Goal: Task Accomplishment & Management: Manage account settings

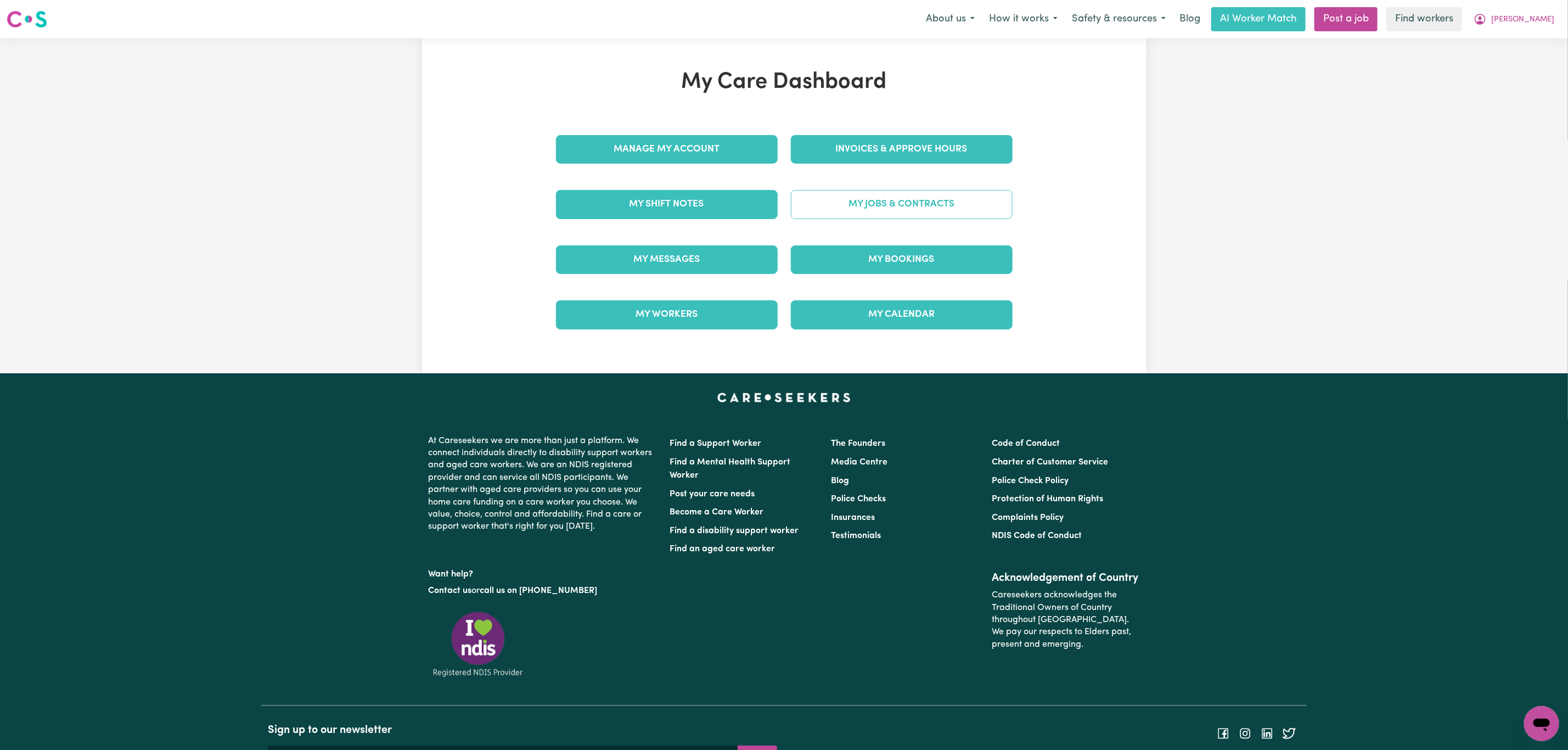
click at [877, 203] on link "My Jobs & Contracts" at bounding box center [901, 204] width 222 height 29
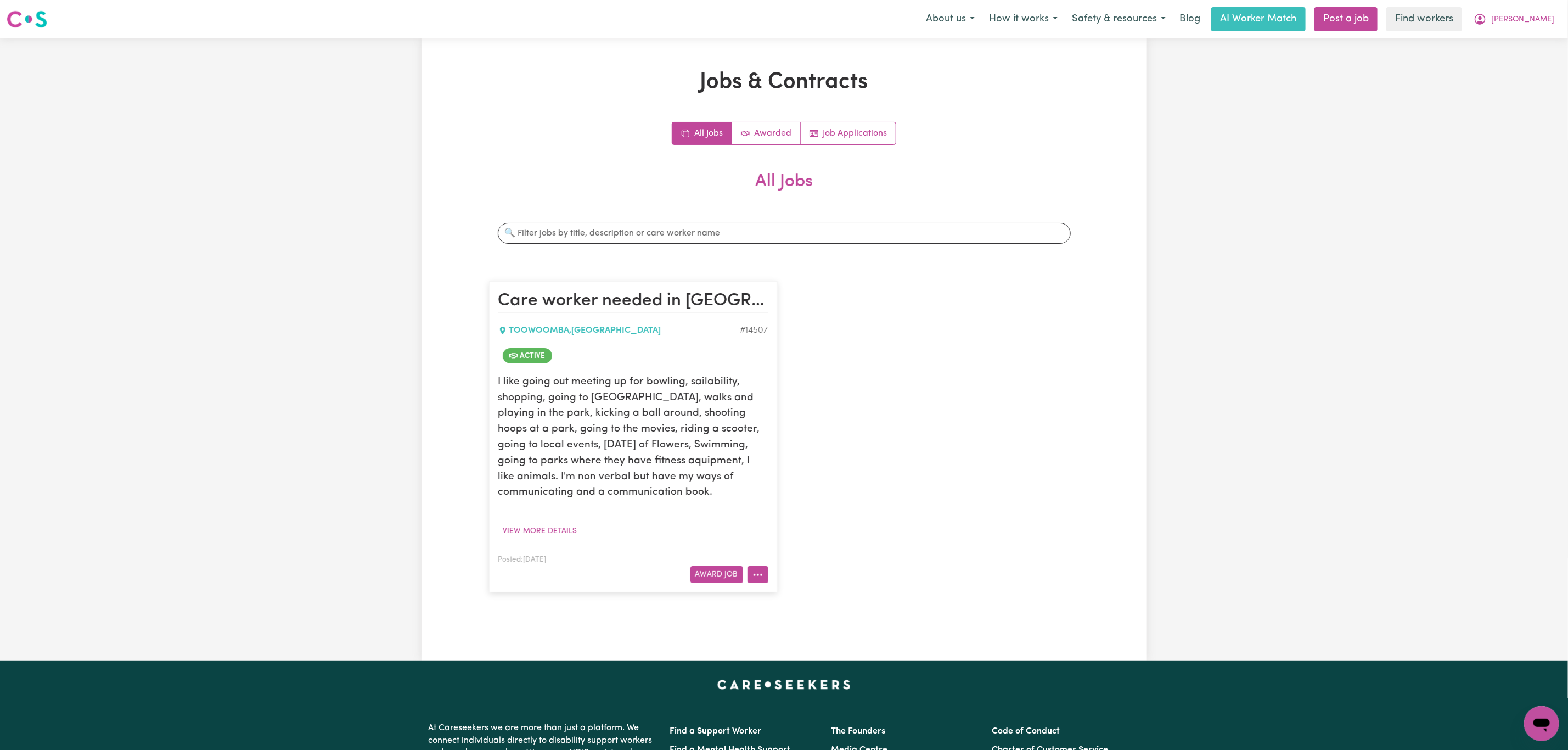
click at [752, 575] on icon "More options" at bounding box center [758, 575] width 11 height 11
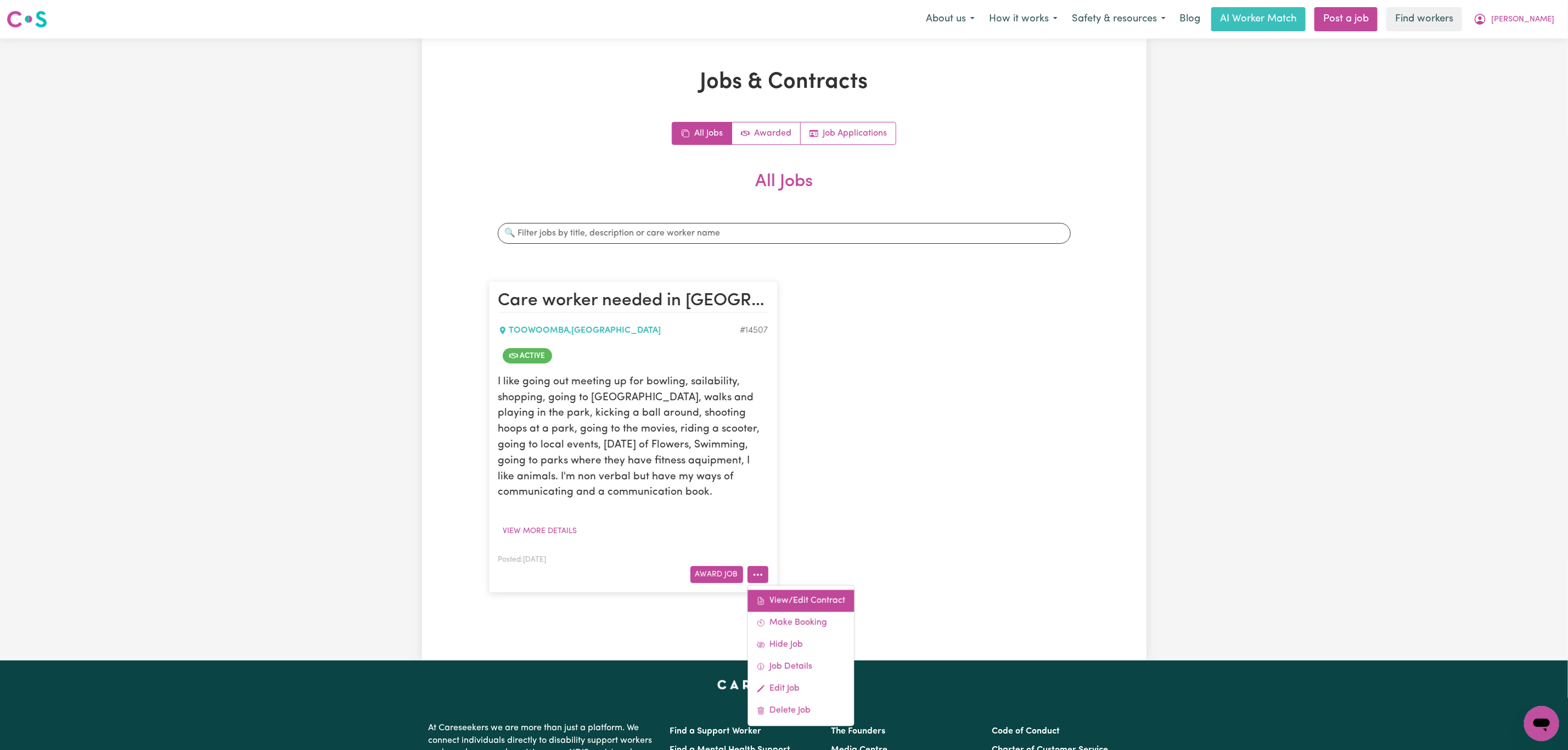
click at [803, 595] on link "View/Edit Contract" at bounding box center [800, 601] width 106 height 22
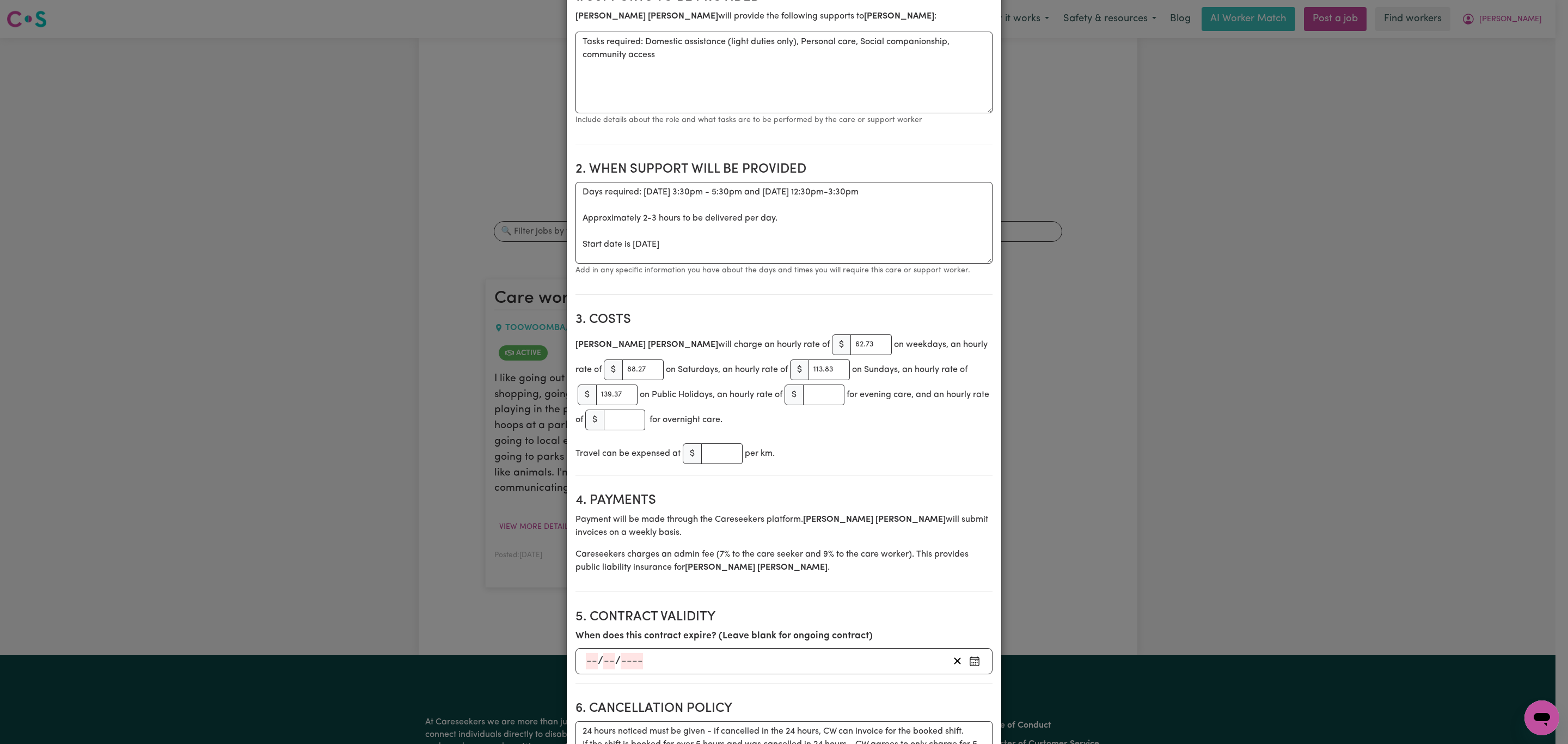
scroll to position [245, 0]
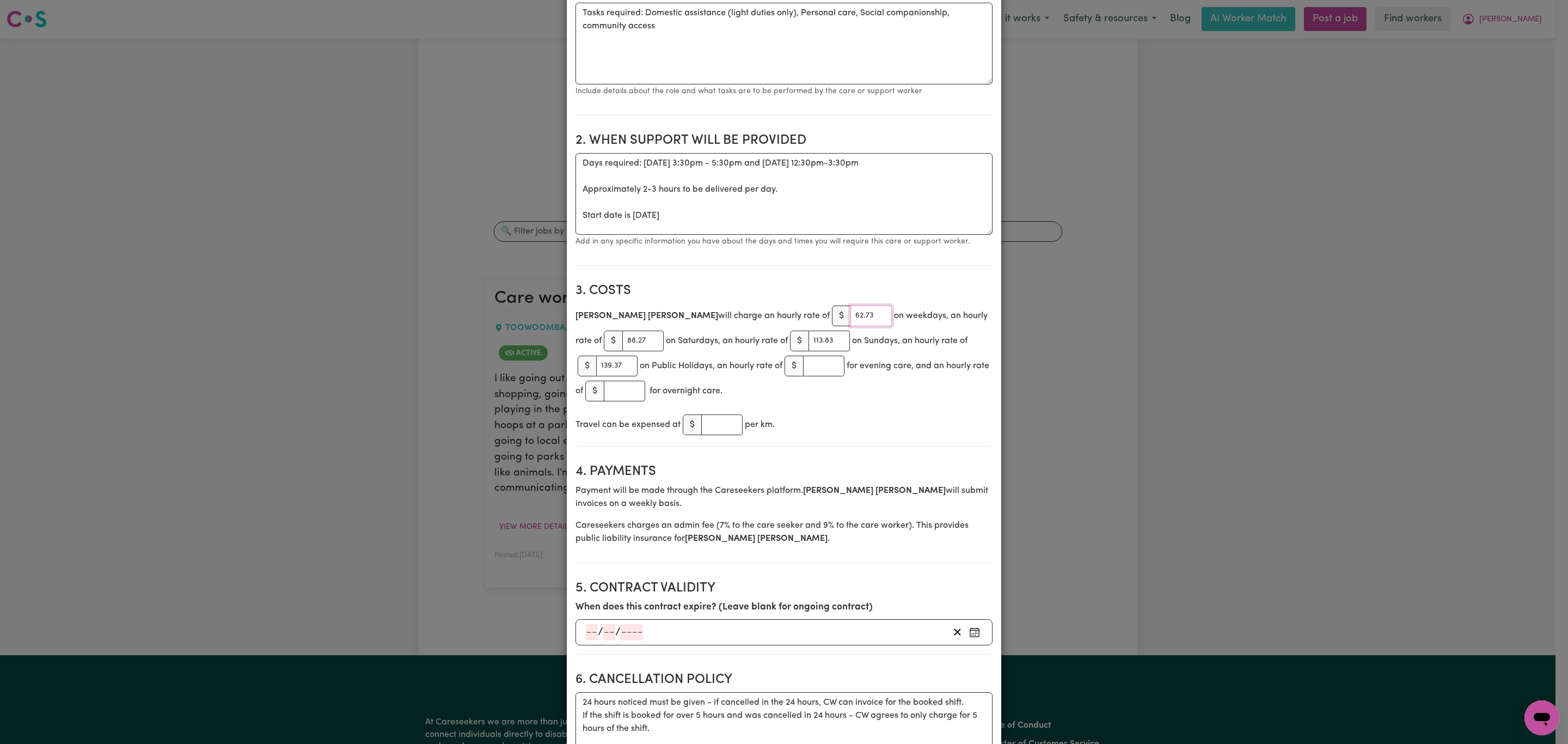
drag, startPoint x: 784, startPoint y: 317, endPoint x: 749, endPoint y: 320, distance: 35.1
click at [832, 320] on div "$ 62.73" at bounding box center [862, 316] width 60 height 21
type input "63.27"
drag, startPoint x: 613, startPoint y: 343, endPoint x: 587, endPoint y: 342, distance: 26.0
click at [604, 342] on div "$ 88.27" at bounding box center [634, 341] width 60 height 21
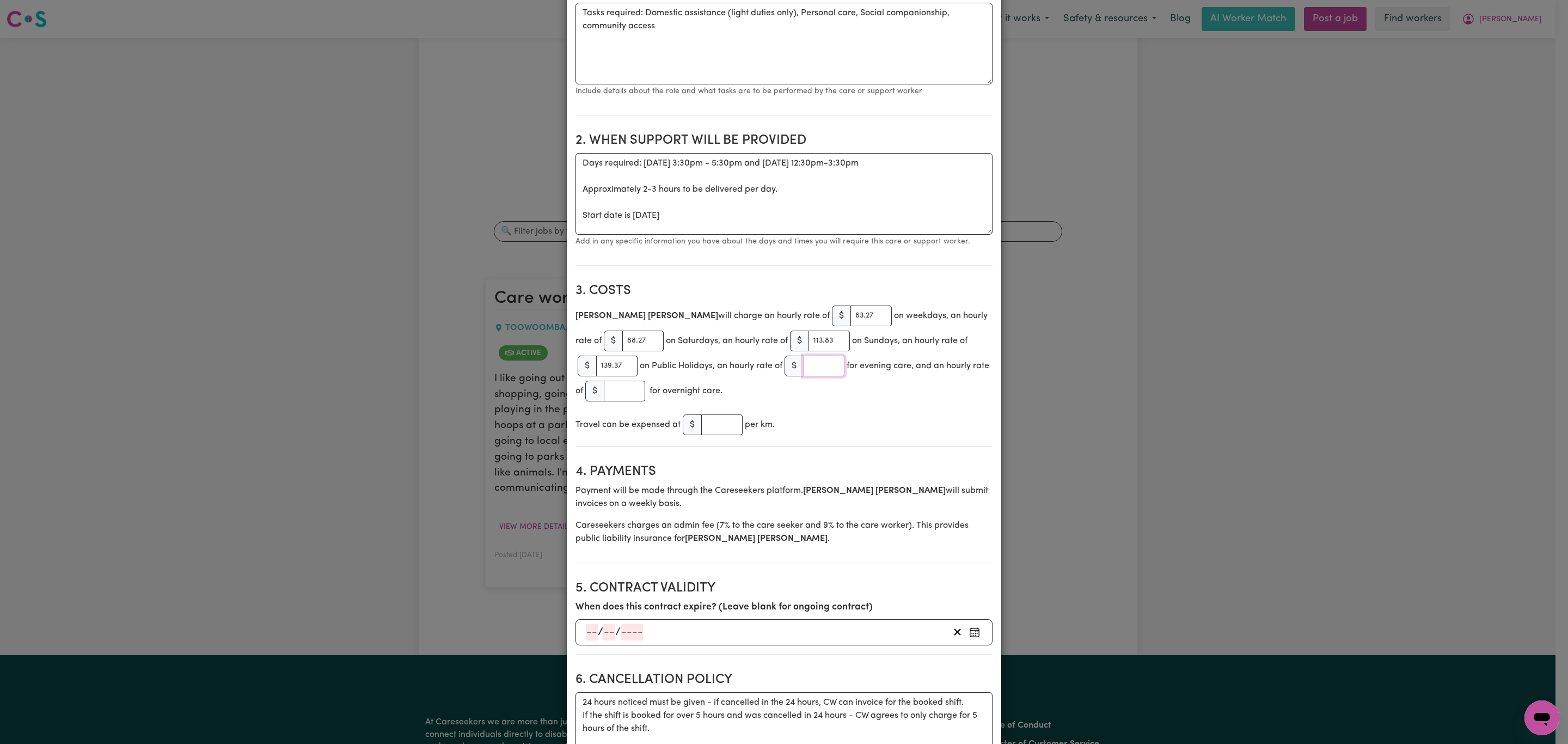
click at [815, 376] on input "number" at bounding box center [823, 366] width 41 height 21
type input "69.71"
drag, startPoint x: 614, startPoint y: 345, endPoint x: 598, endPoint y: 343, distance: 16.1
click at [623, 343] on input "88.27" at bounding box center [643, 341] width 41 height 21
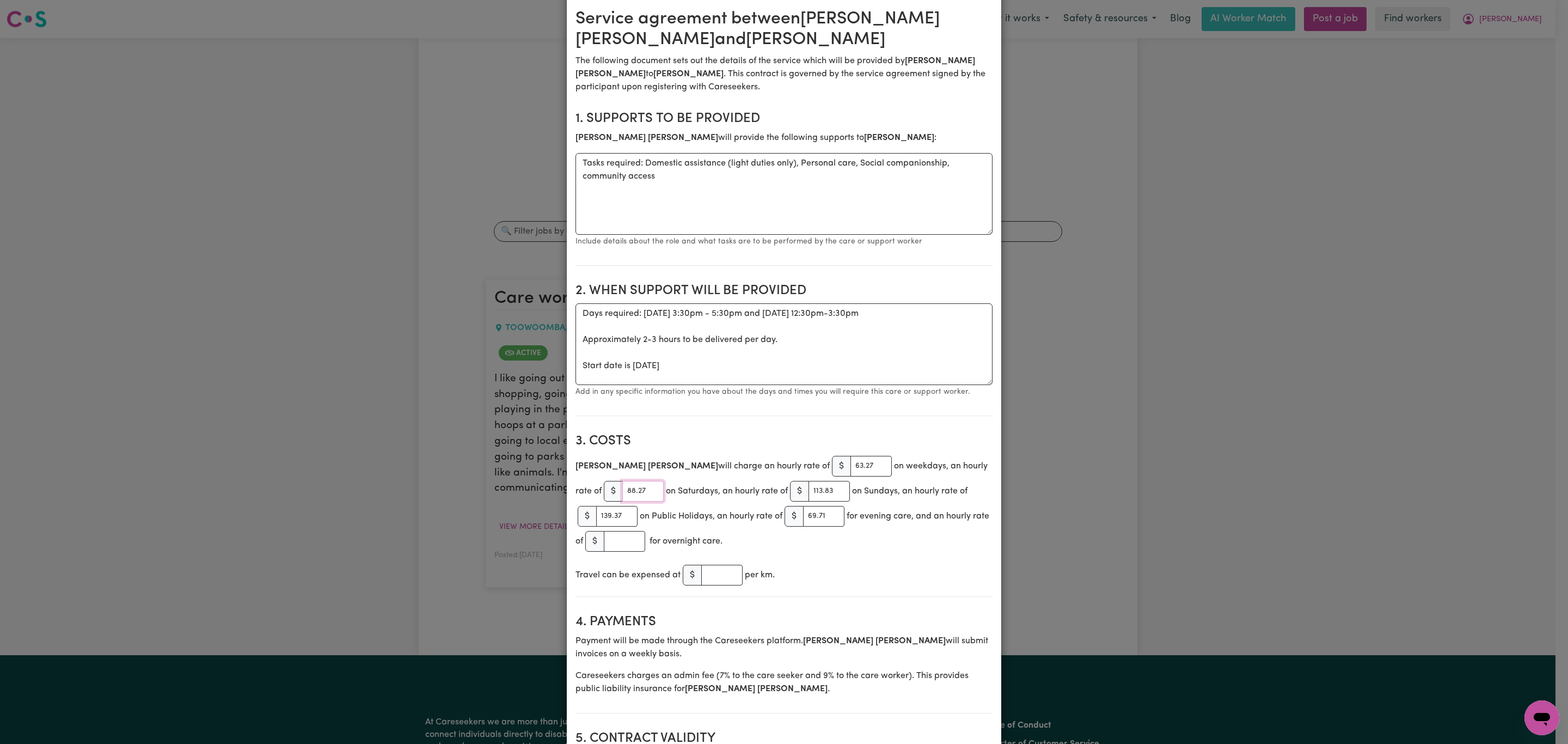
scroll to position [82, 0]
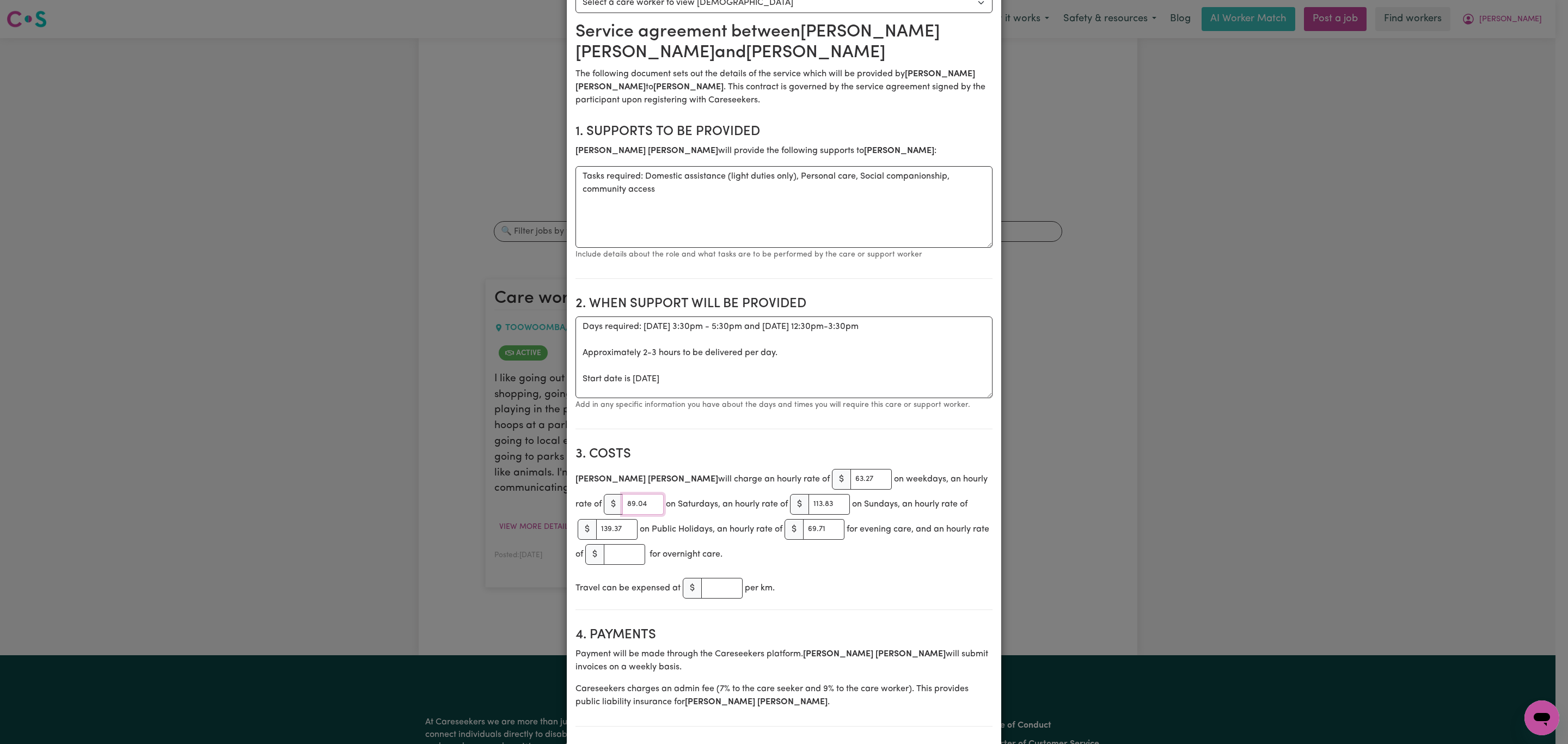
type input "89.04"
drag, startPoint x: 616, startPoint y: 534, endPoint x: 586, endPoint y: 528, distance: 30.6
click at [586, 528] on div "$ 139.37" at bounding box center [607, 529] width 60 height 21
click at [740, 533] on div "[PERSON_NAME] will charge an hourly rate of $ 63.27 on weekdays, an hourly rate…" at bounding box center [784, 517] width 417 height 100
drag, startPoint x: 787, startPoint y: 505, endPoint x: 833, endPoint y: 507, distance: 46.0
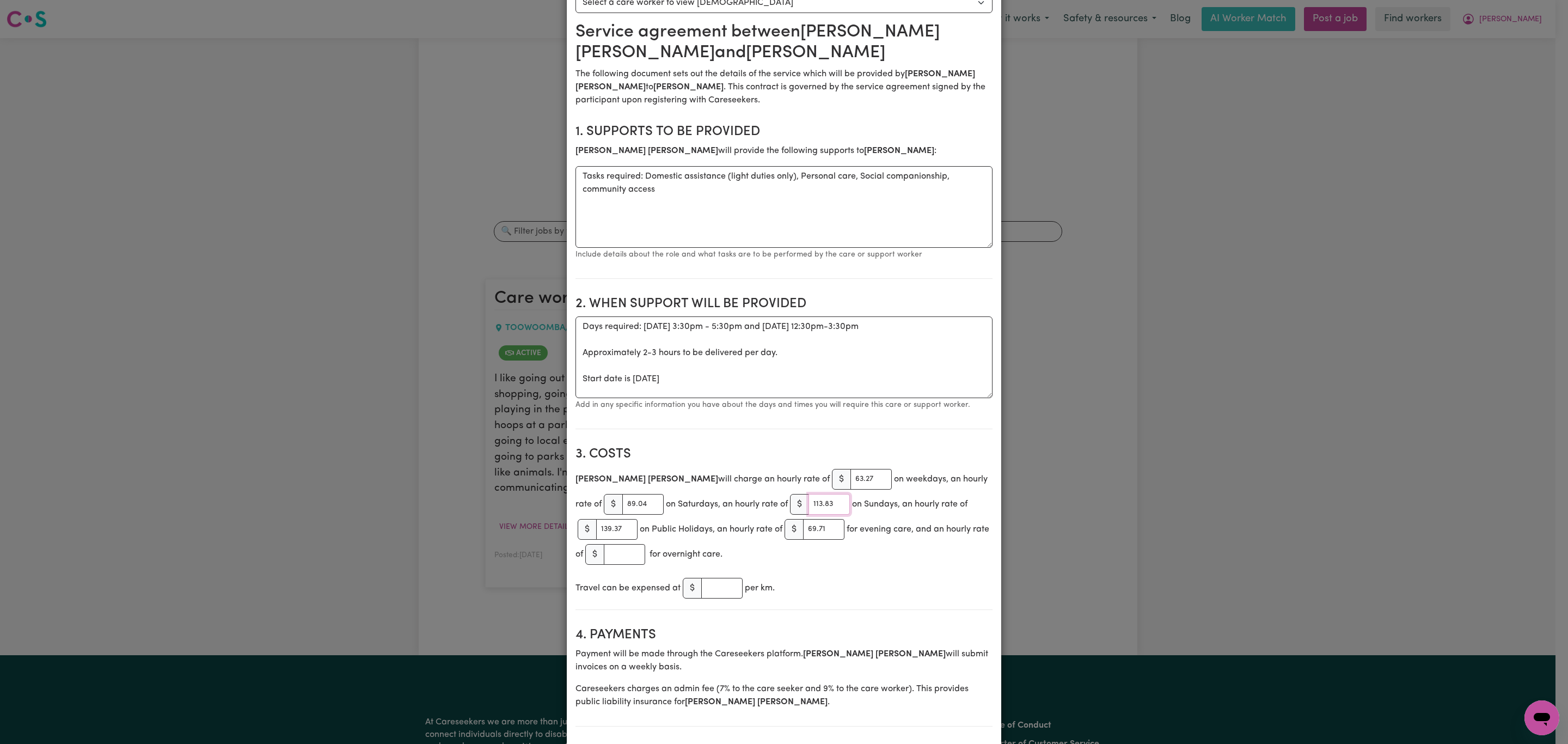
click at [833, 507] on div "[PERSON_NAME] will charge an hourly rate of $ 63.27 on weekdays, an hourly rate…" at bounding box center [784, 517] width 417 height 100
type input "114.80"
click at [605, 533] on input "139.37" at bounding box center [616, 529] width 41 height 21
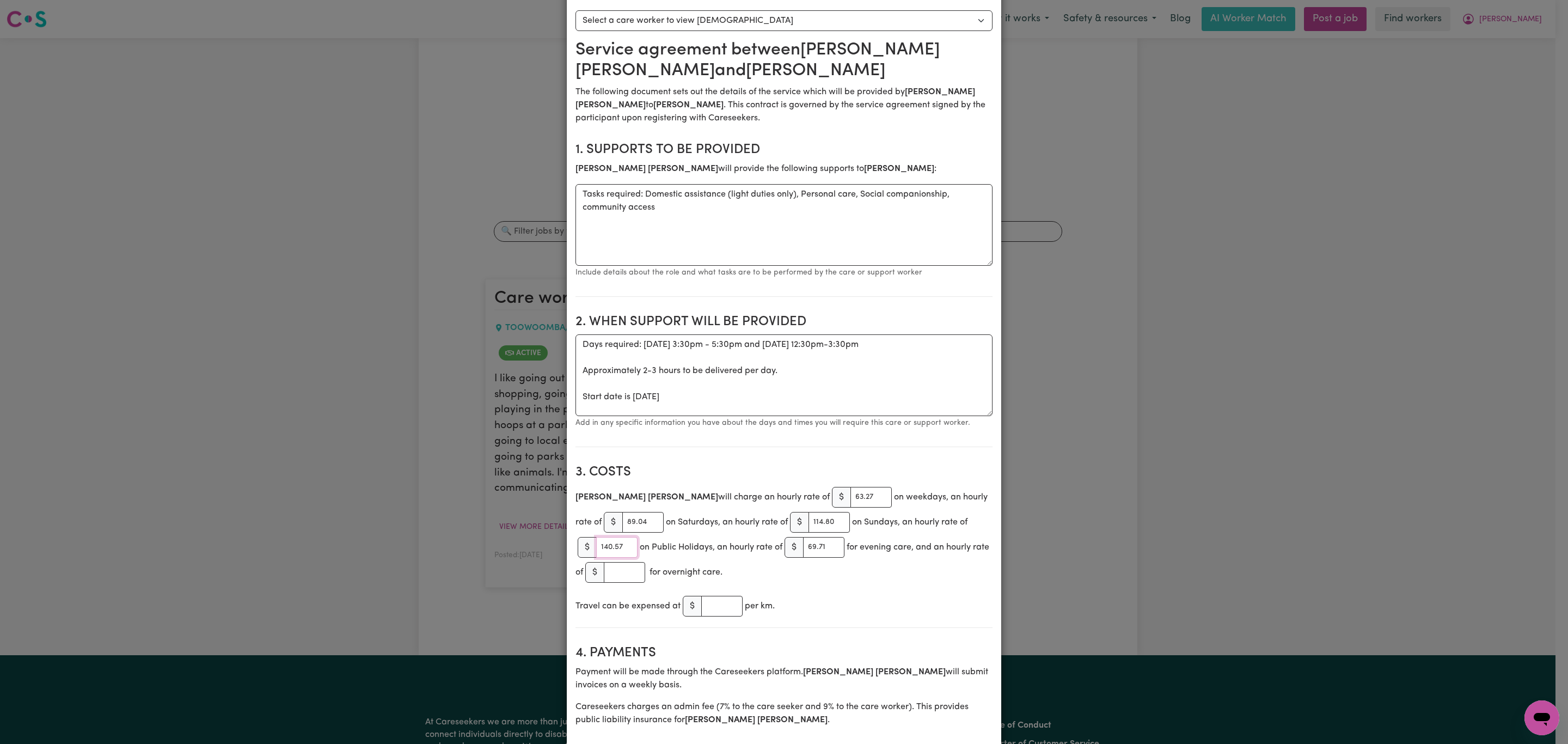
scroll to position [0, 0]
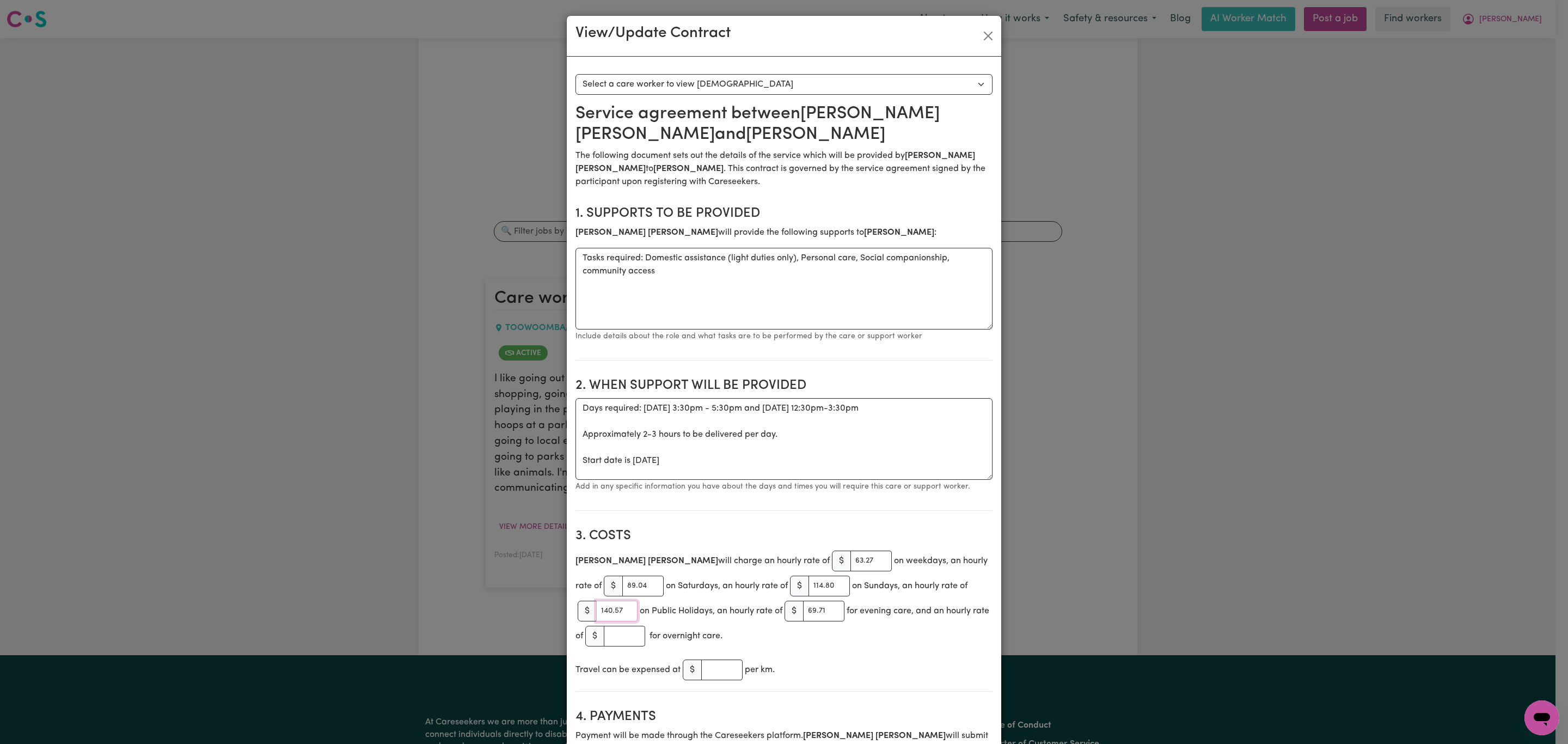
type input "140.57"
click at [819, 80] on select "Select a care worker to view [DEMOGRAPHIC_DATA] #10356 - [PERSON_NAME] (contrac…" at bounding box center [784, 84] width 417 height 21
select select "9968"
click at [576, 74] on select "Select a care worker to view [DEMOGRAPHIC_DATA] #10356 - [PERSON_NAME] (contrac…" at bounding box center [784, 84] width 417 height 21
type input "62.73"
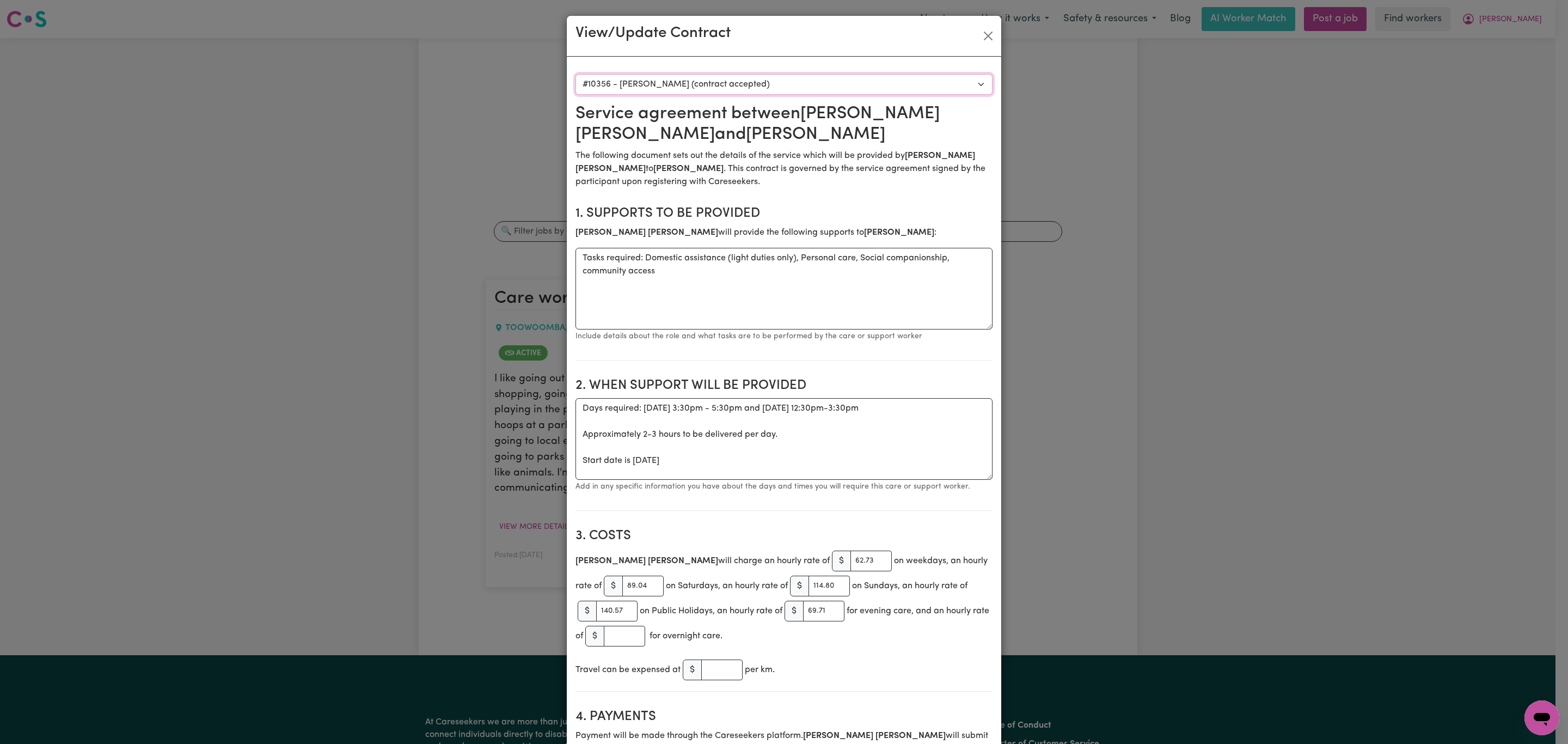
type input "88.27"
type input "113.83"
type input "139.37"
click at [851, 563] on input "62.73" at bounding box center [871, 561] width 41 height 21
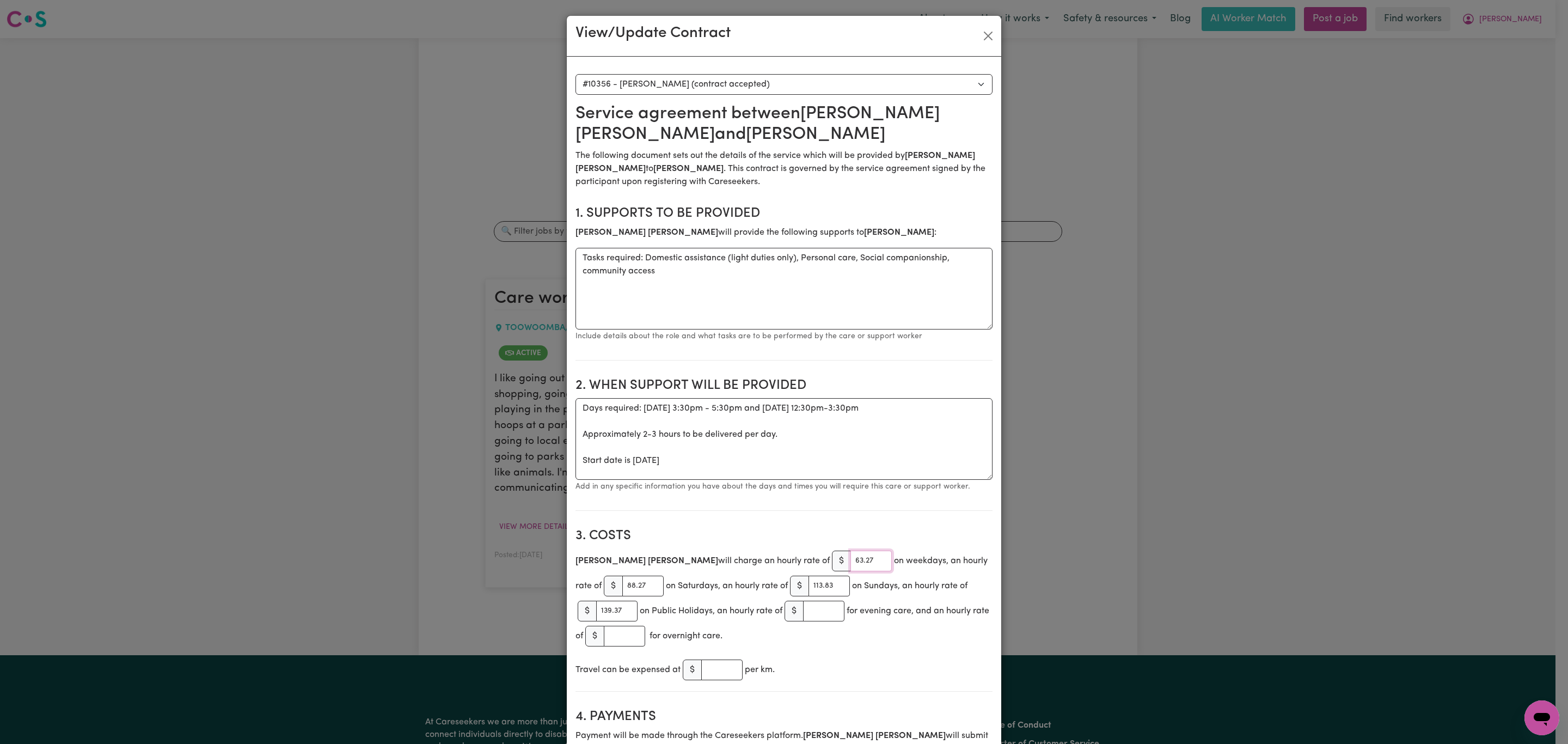
type input "63.27"
click at [623, 594] on input "88.27" at bounding box center [643, 586] width 41 height 21
click at [623, 593] on input "88.27" at bounding box center [643, 586] width 41 height 21
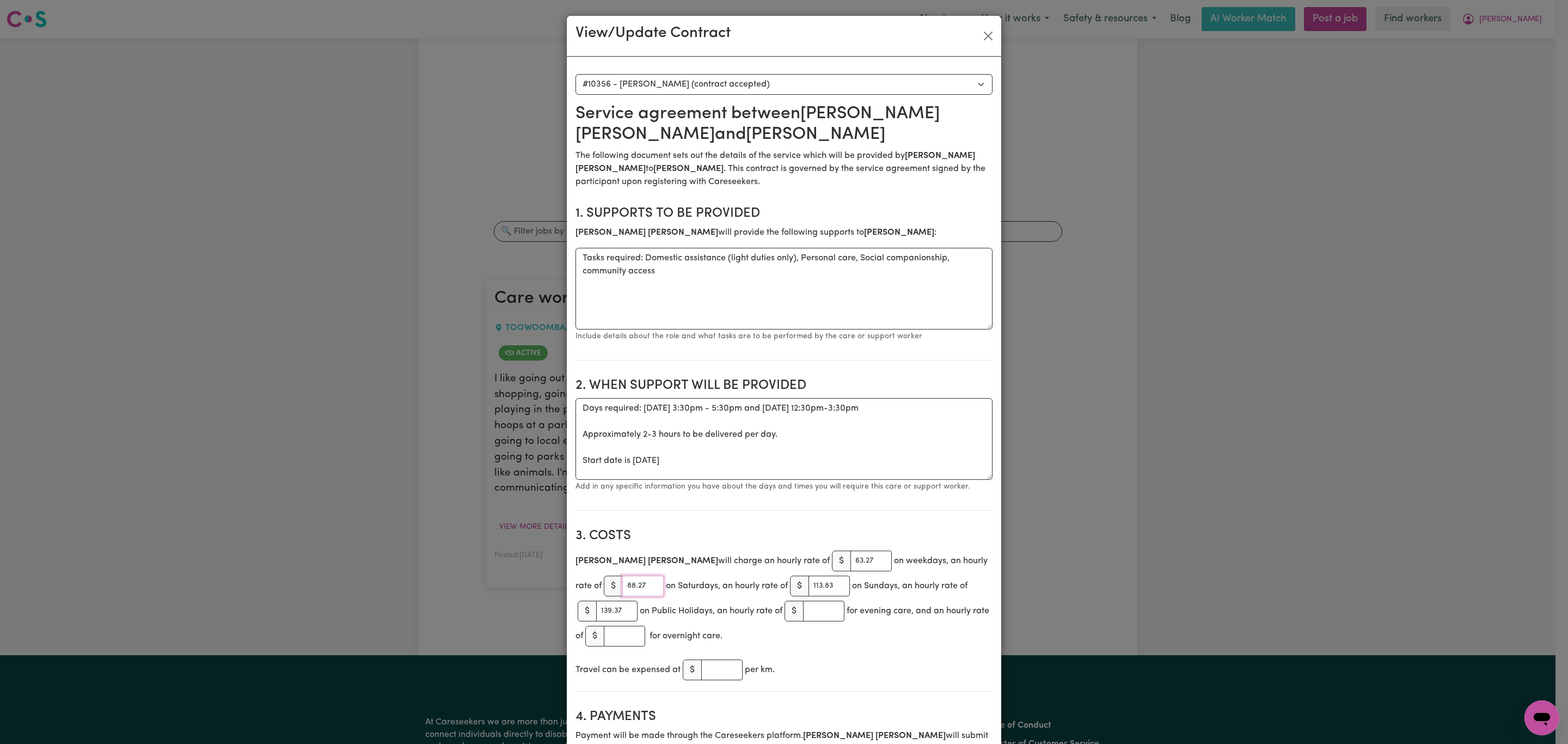
click at [623, 593] on input "88.27" at bounding box center [643, 586] width 41 height 21
type input "89.04"
click at [809, 584] on input "113.83" at bounding box center [829, 586] width 41 height 21
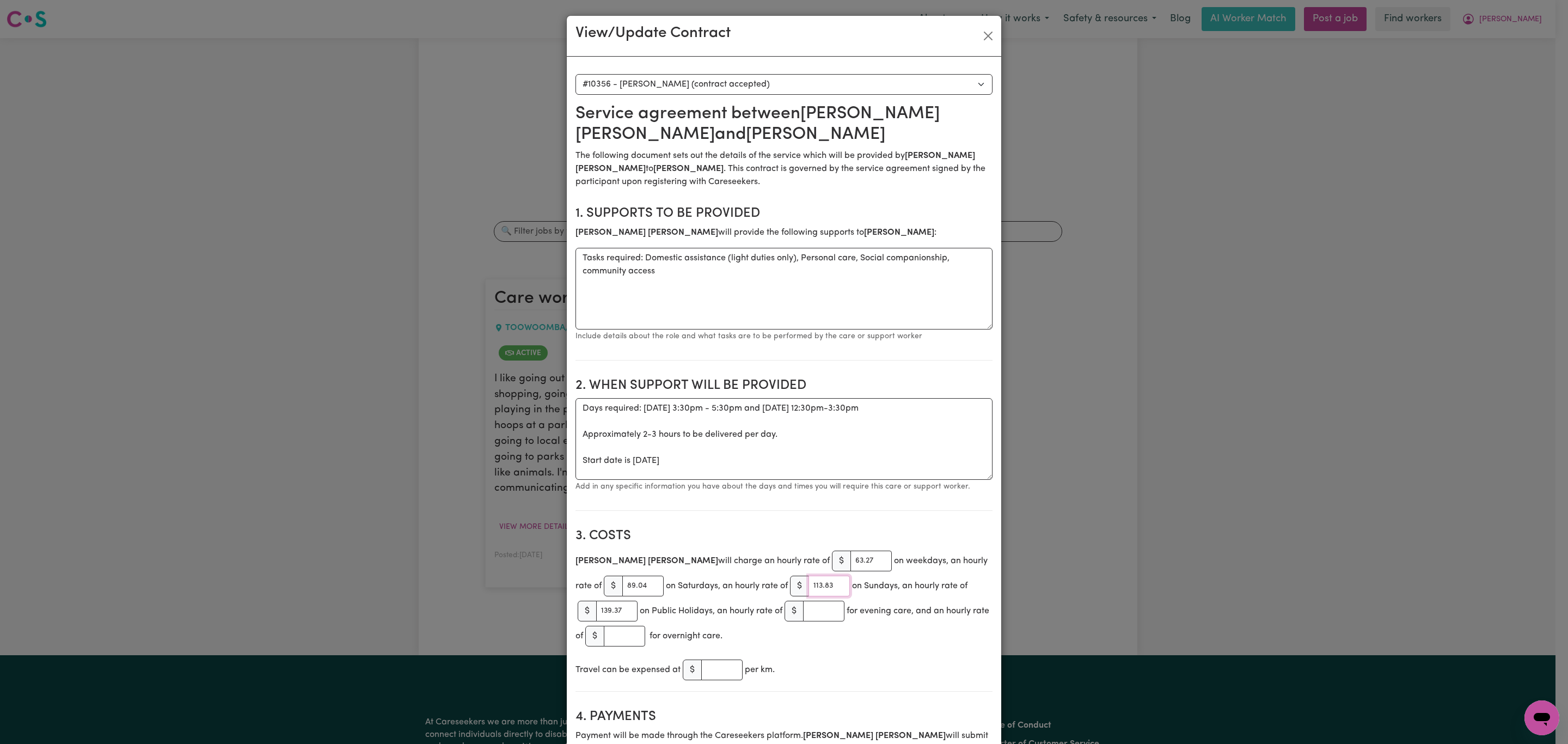
click at [809, 584] on input "113.83" at bounding box center [829, 586] width 41 height 21
type input "114.80"
click at [597, 615] on input "139.37" at bounding box center [616, 611] width 41 height 21
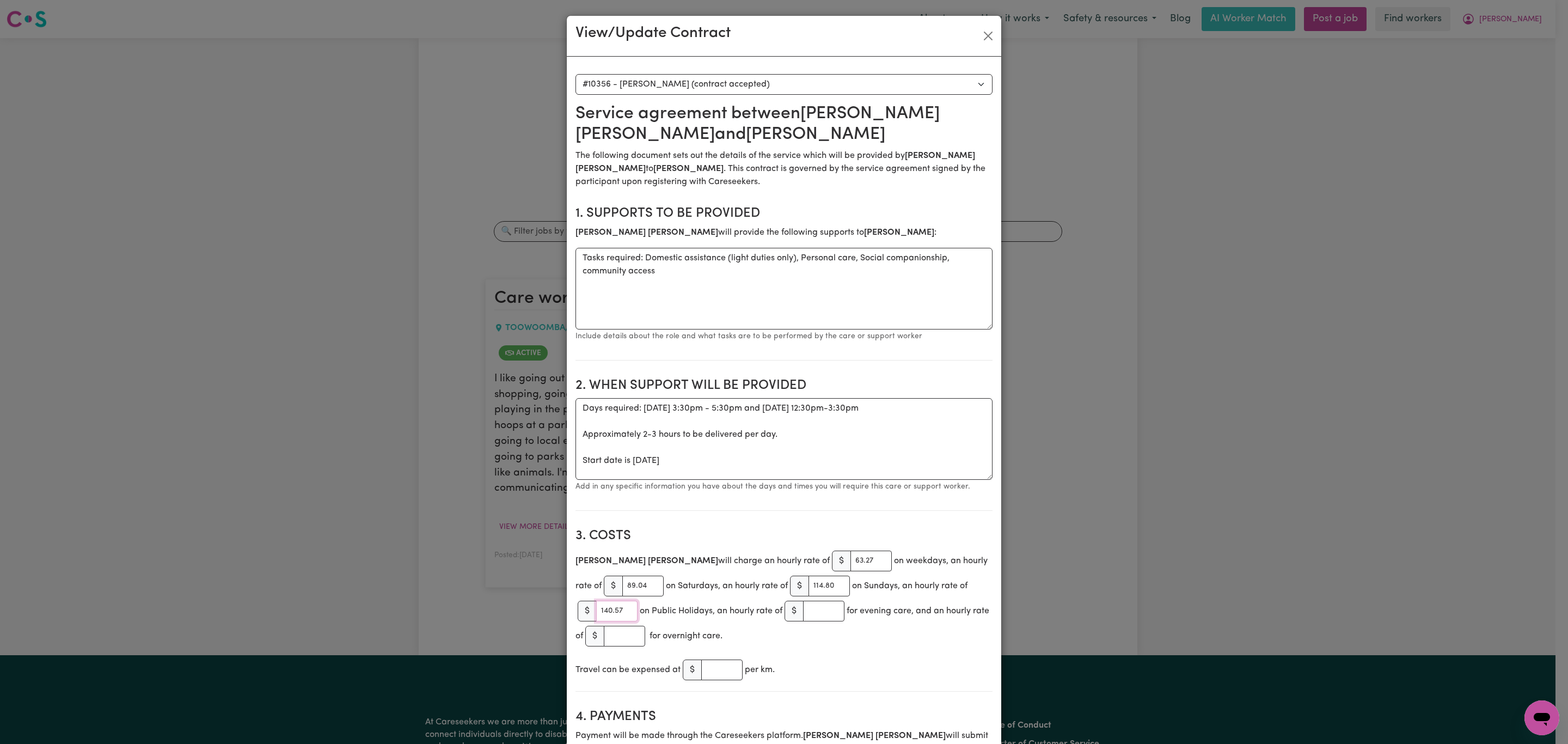
type input "140.57"
click at [814, 610] on input "number" at bounding box center [823, 611] width 41 height 21
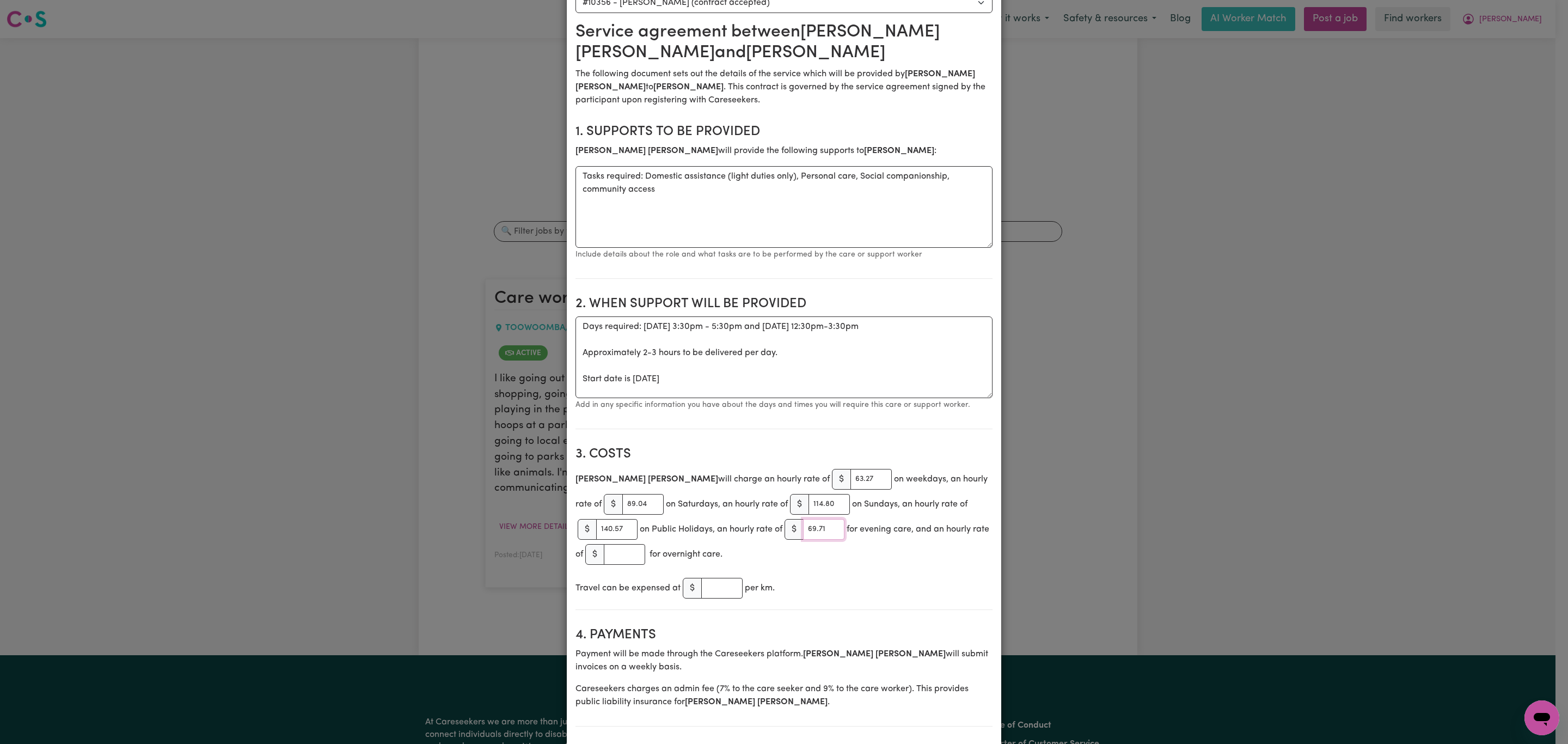
type input "69.71"
click at [870, 449] on section "3. Costs [PERSON_NAME] will charge an hourly rate of $ 63.27 on weekdays, an ho…" at bounding box center [784, 523] width 417 height 172
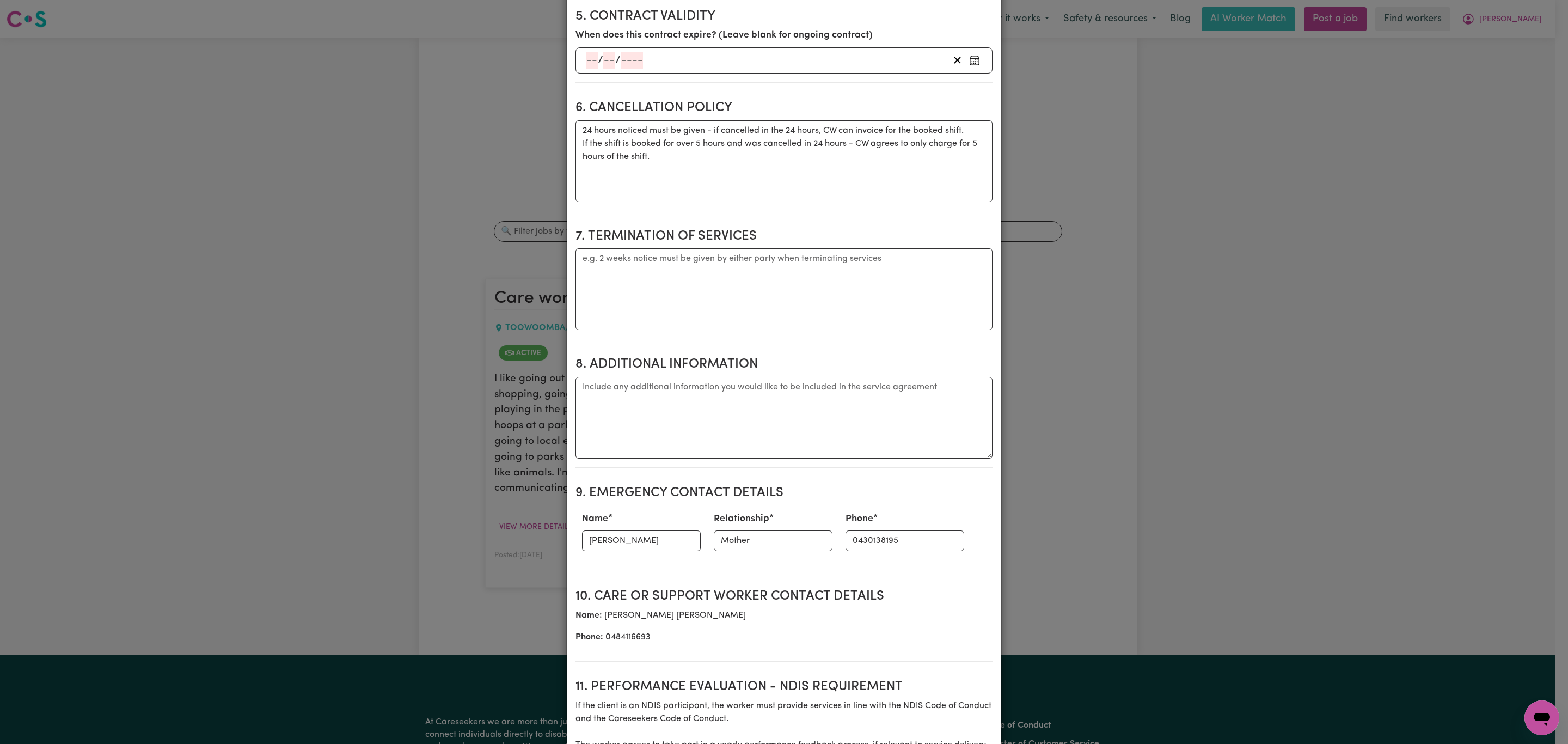
scroll to position [1190, 0]
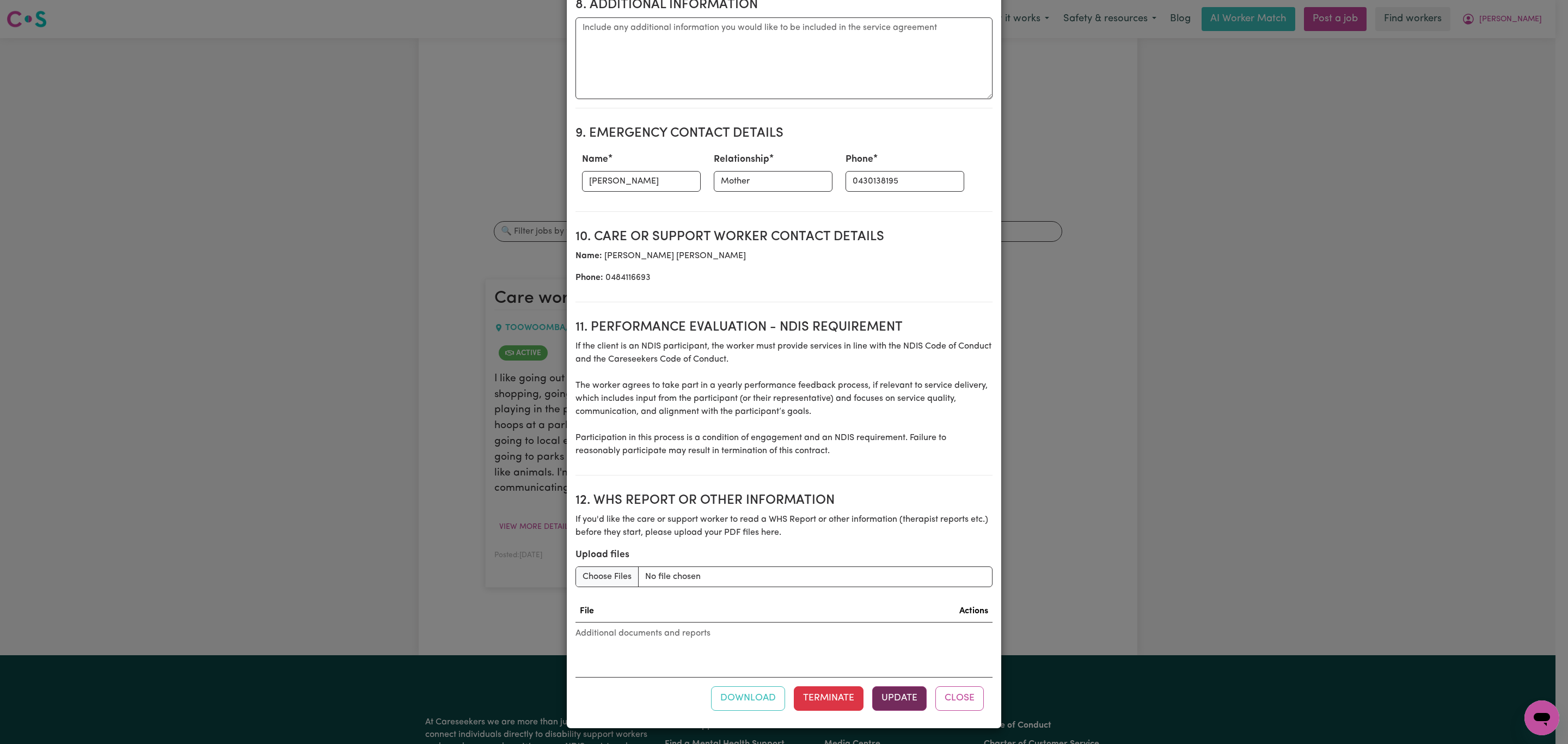
click at [883, 701] on button "Update" at bounding box center [899, 698] width 54 height 24
click at [891, 698] on button "Update" at bounding box center [899, 698] width 54 height 24
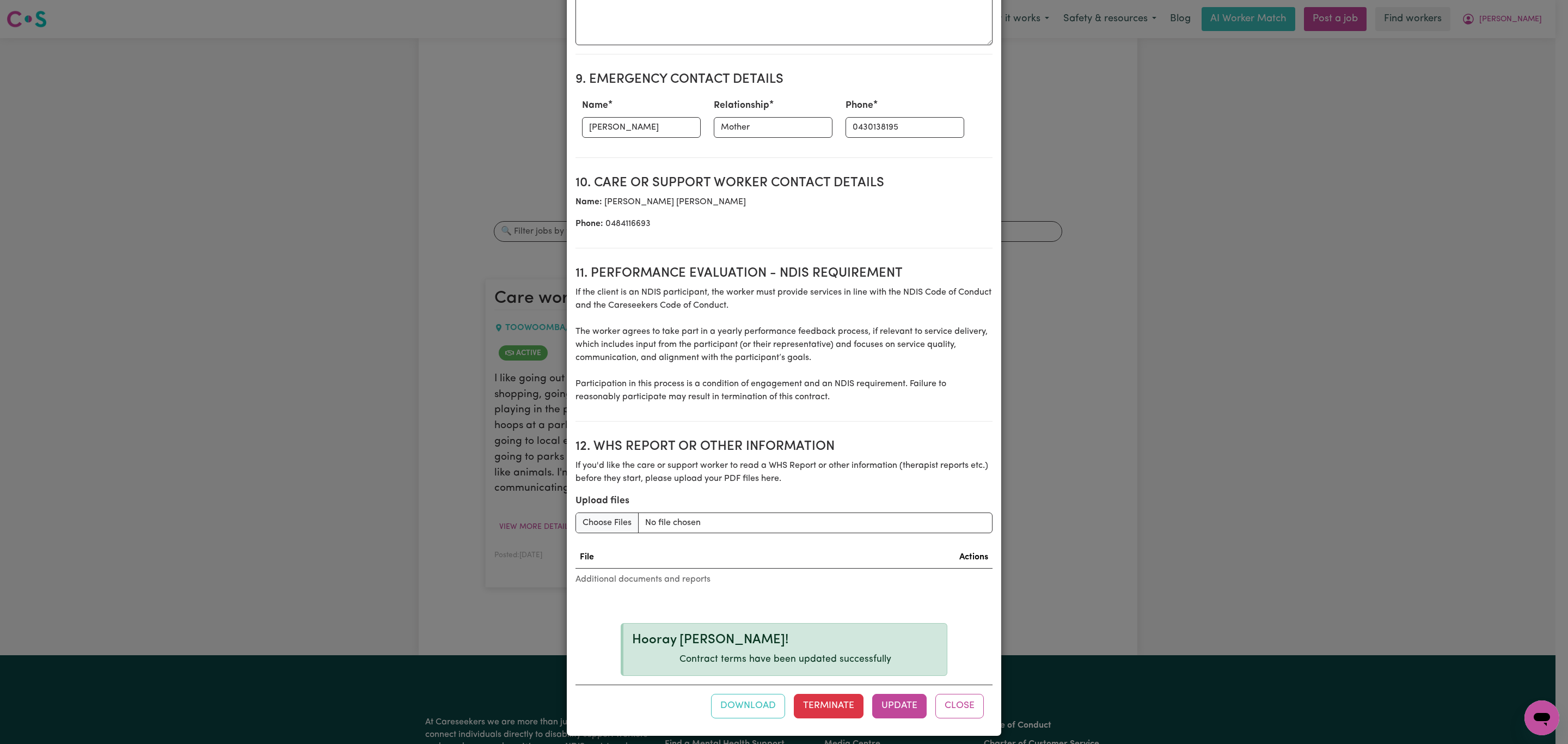
scroll to position [1252, 0]
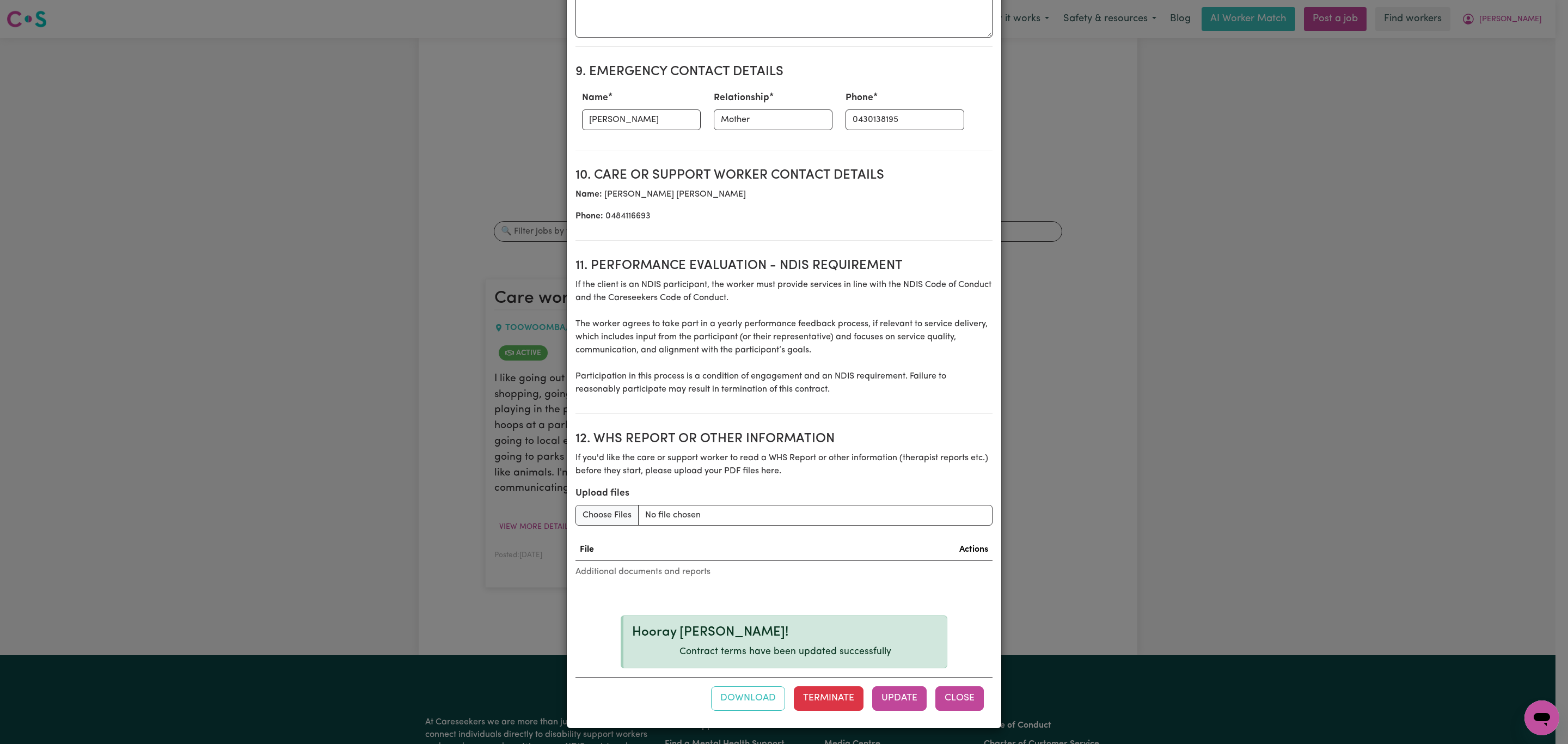
click at [959, 699] on button "Close" at bounding box center [960, 698] width 49 height 24
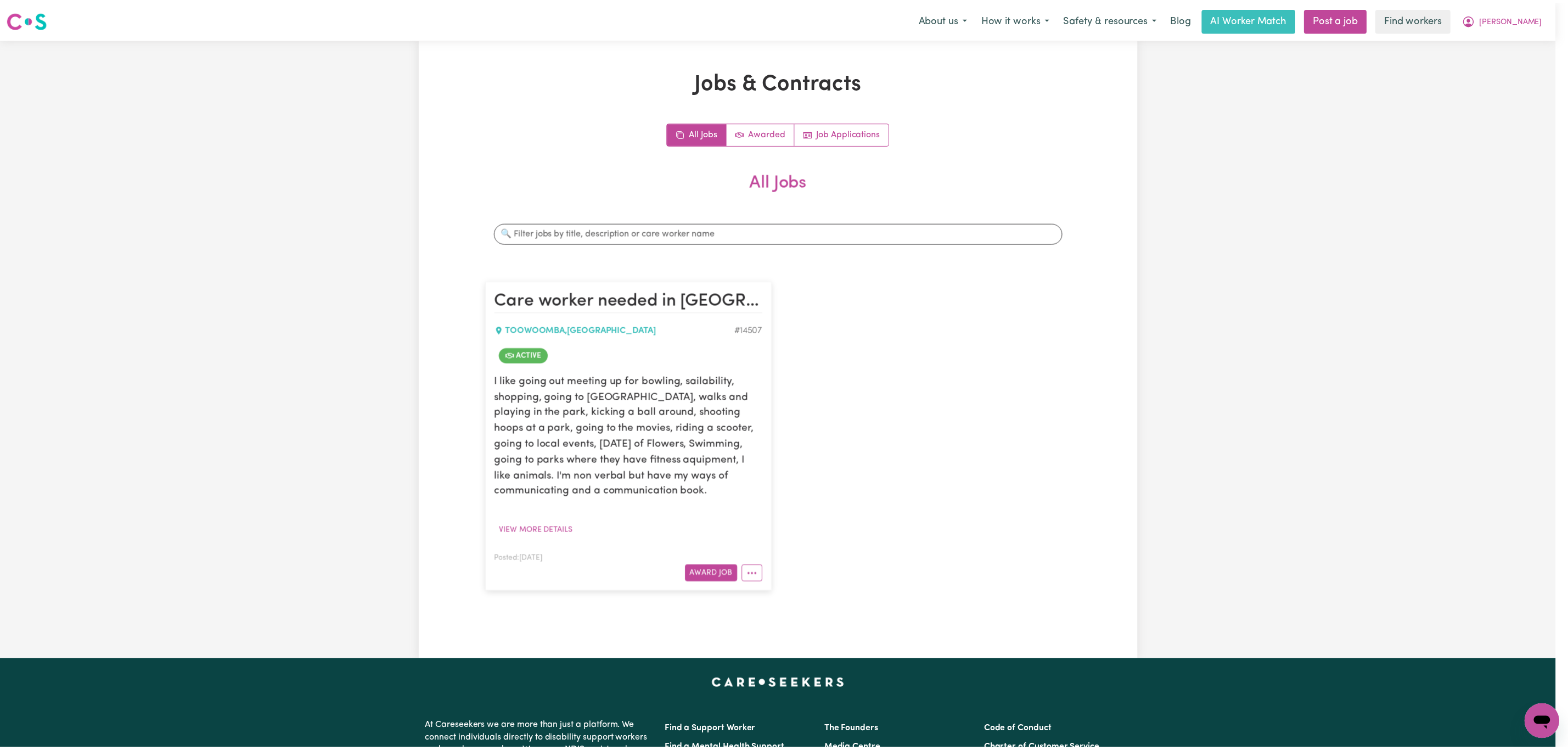
scroll to position [0, 0]
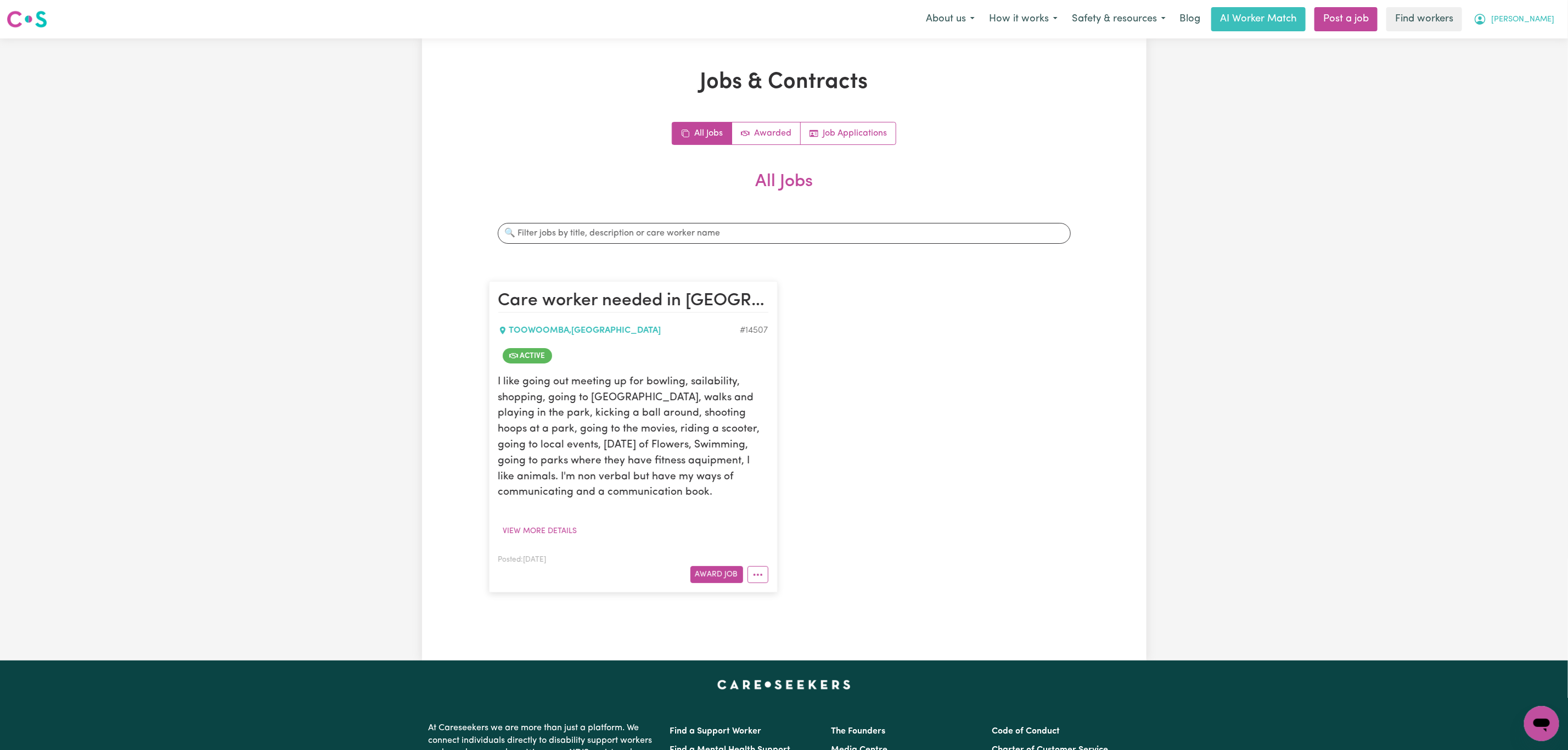
click at [1546, 18] on span "[PERSON_NAME]" at bounding box center [1523, 19] width 63 height 12
click at [1523, 38] on link "My Dashboard" at bounding box center [1518, 43] width 87 height 21
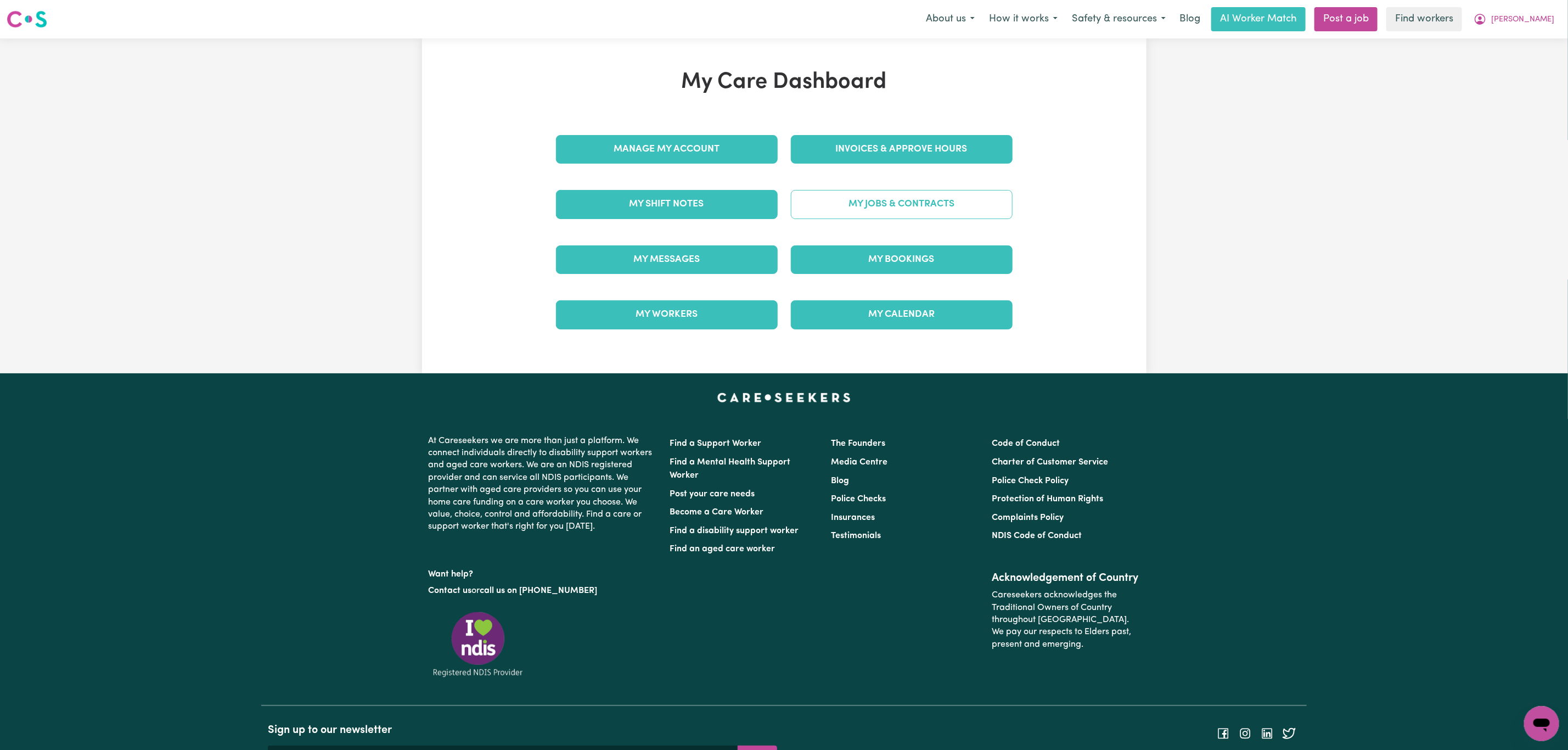
click at [843, 198] on link "My Jobs & Contracts" at bounding box center [901, 204] width 222 height 29
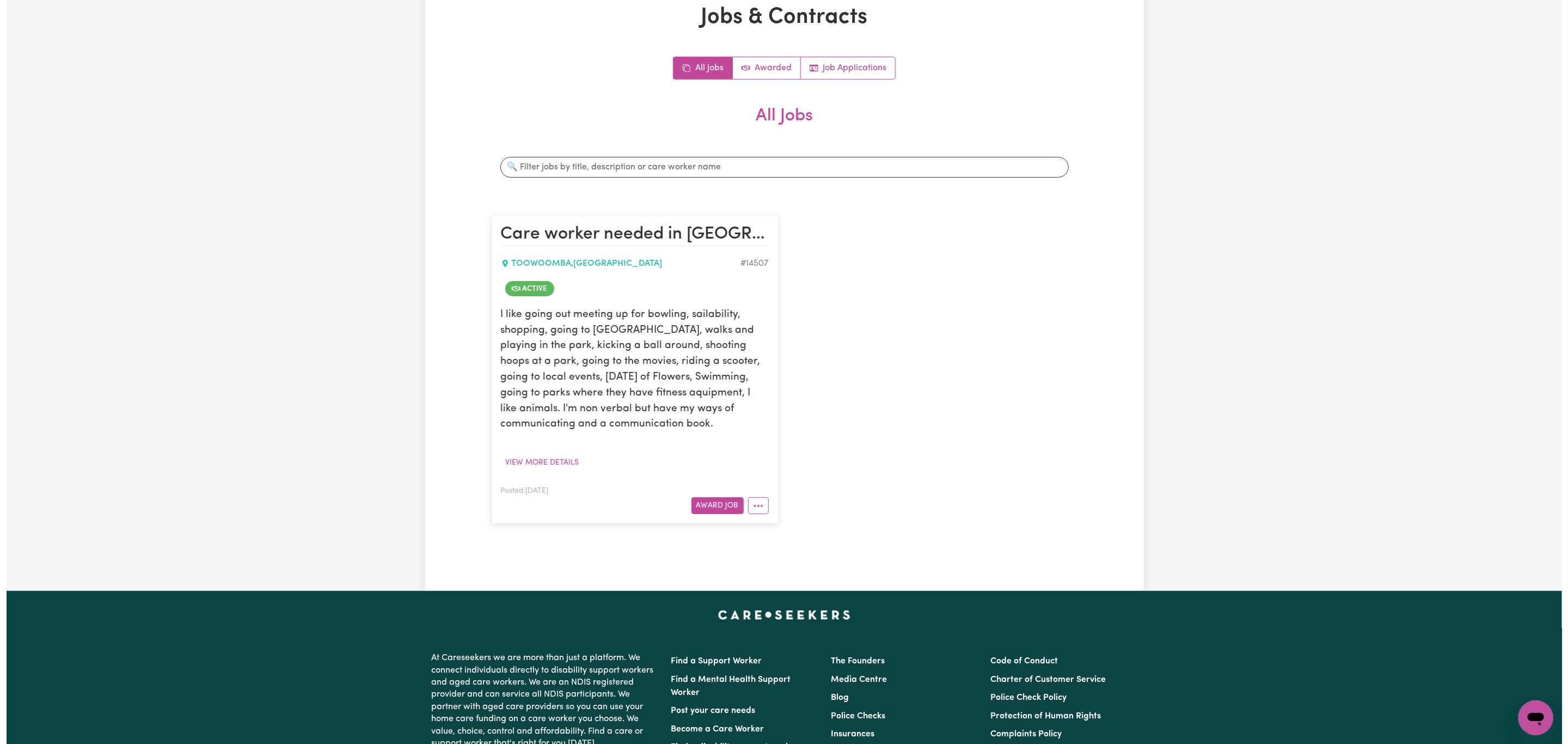
scroll to position [163, 0]
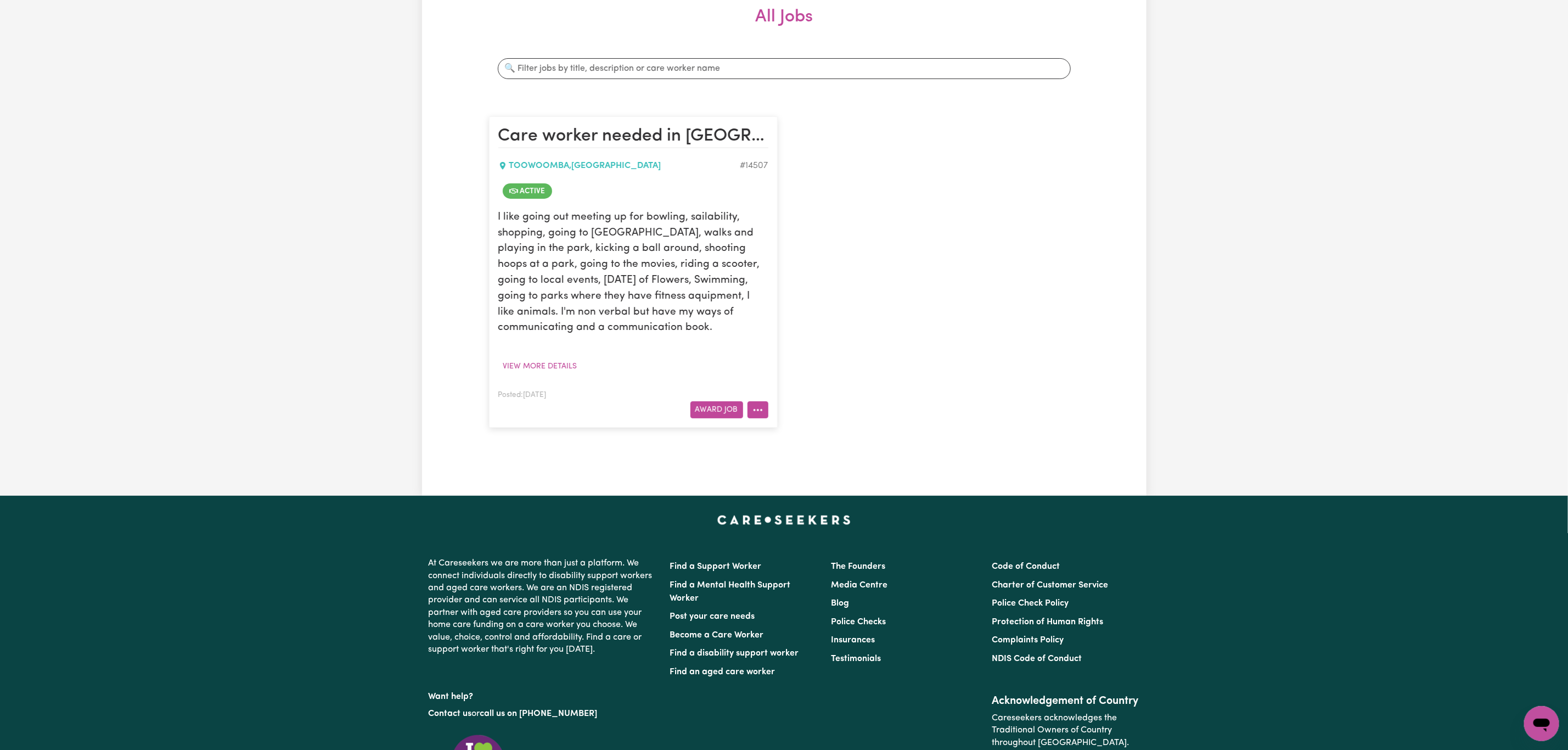
click at [755, 412] on icon "More options" at bounding box center [758, 410] width 11 height 11
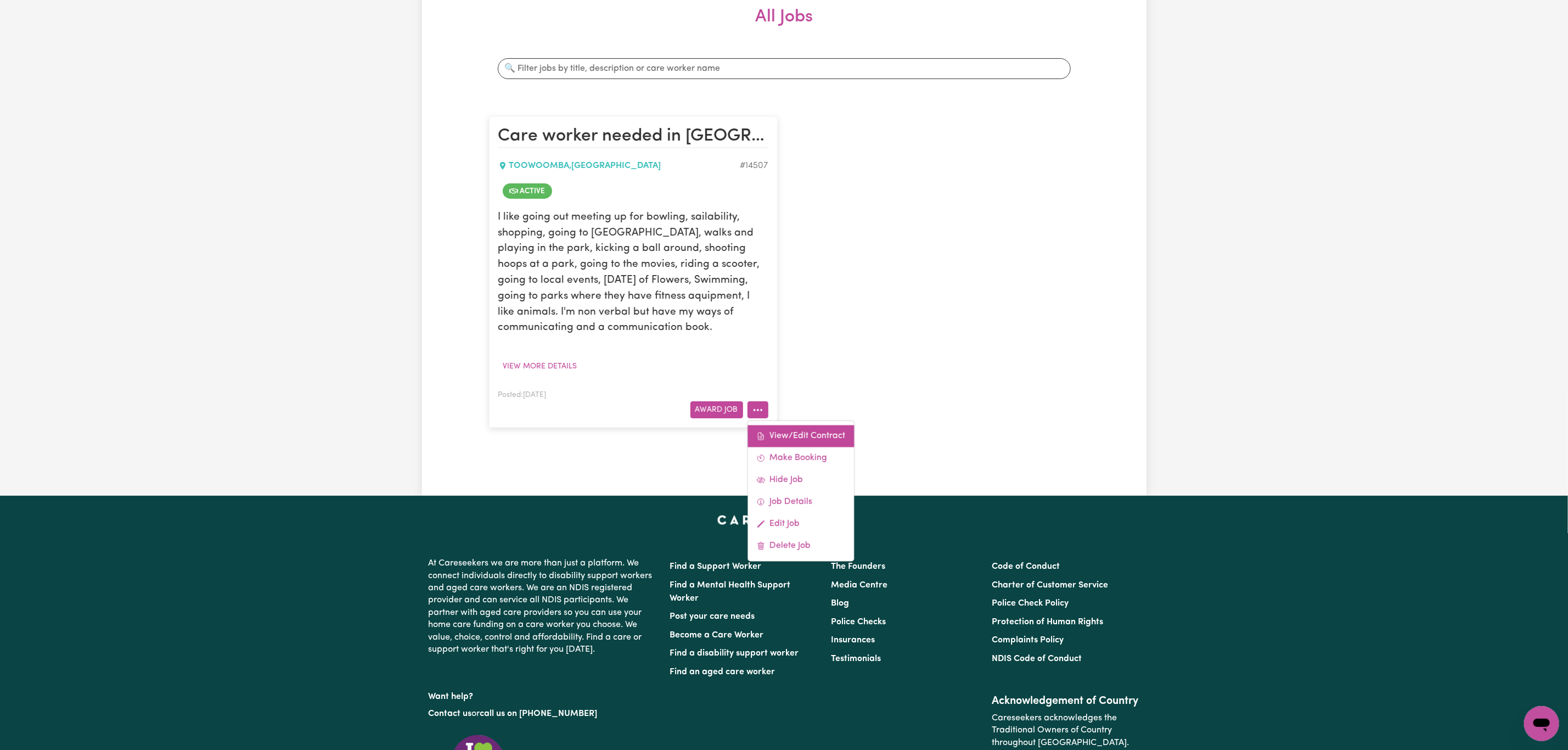
click at [817, 437] on link "View/Edit Contract" at bounding box center [800, 436] width 106 height 22
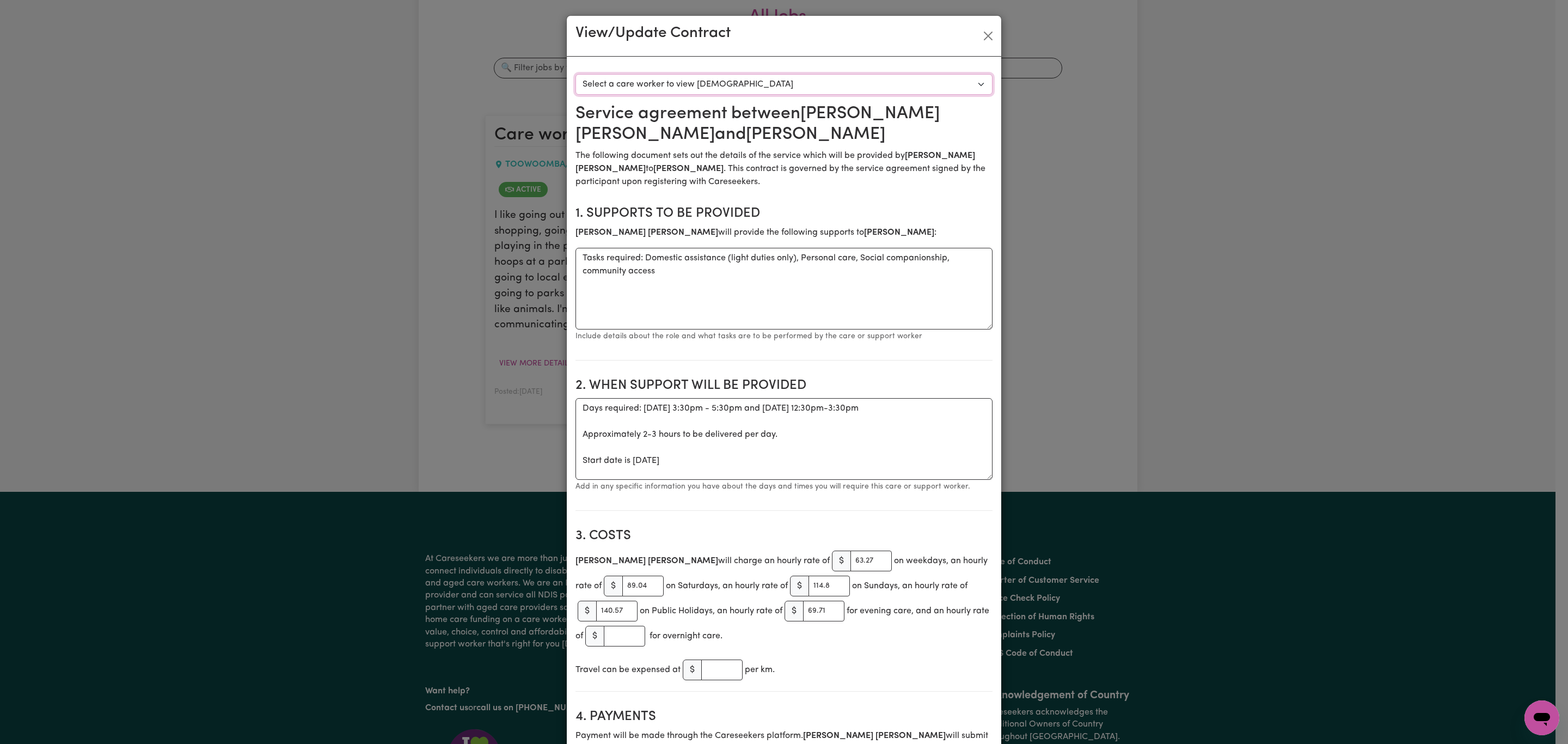
click at [686, 78] on select "Select a care worker to view [DEMOGRAPHIC_DATA] #10356 - [PERSON_NAME] (contrac…" at bounding box center [784, 84] width 417 height 21
select select "9968"
click at [576, 74] on select "Select a care worker to view [DEMOGRAPHIC_DATA] #10356 - [PERSON_NAME] (contrac…" at bounding box center [784, 84] width 417 height 21
click at [986, 33] on button "Close" at bounding box center [988, 36] width 17 height 17
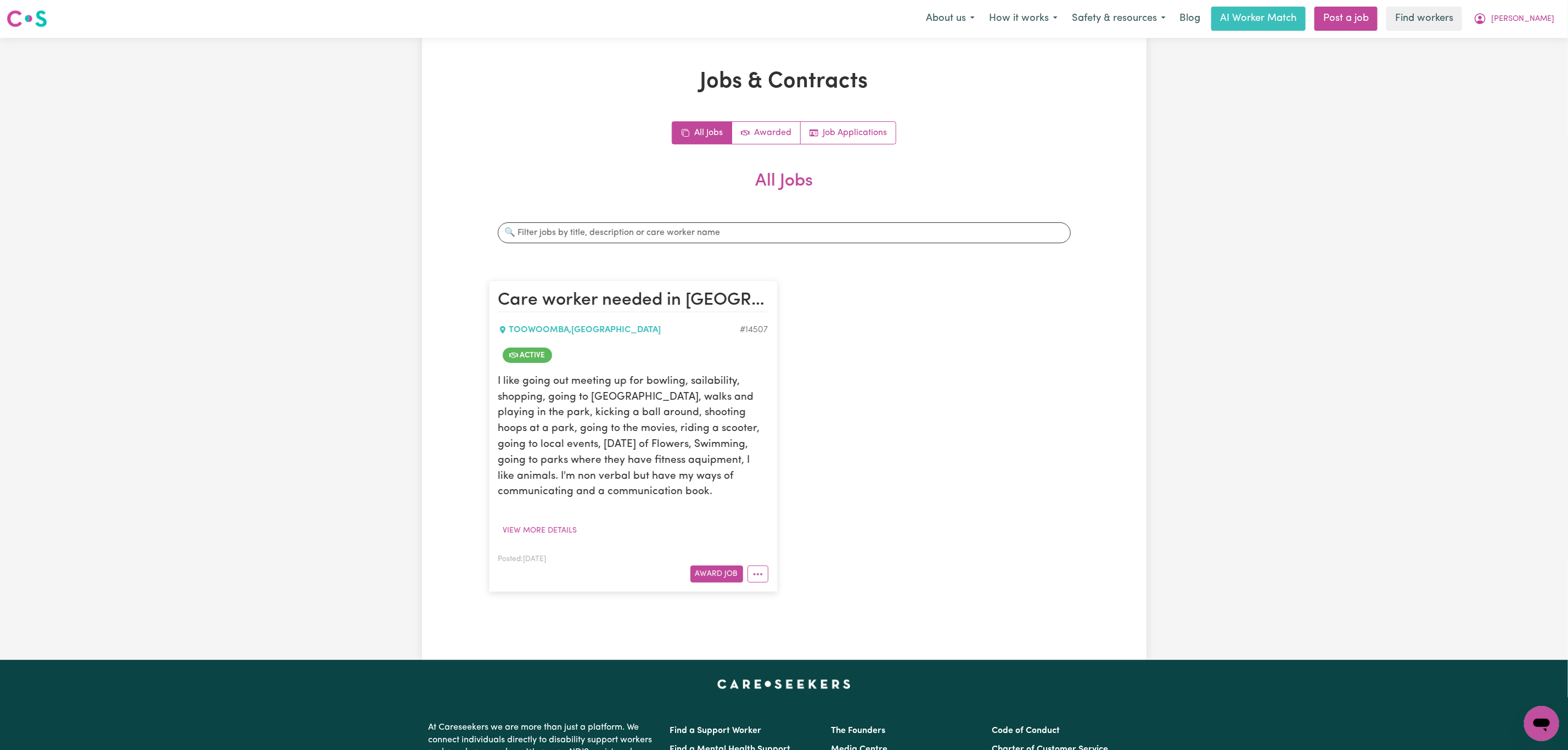
scroll to position [0, 0]
click at [1543, 17] on span "[PERSON_NAME]" at bounding box center [1523, 19] width 63 height 12
click at [1515, 53] on link "Logout" at bounding box center [1518, 63] width 87 height 21
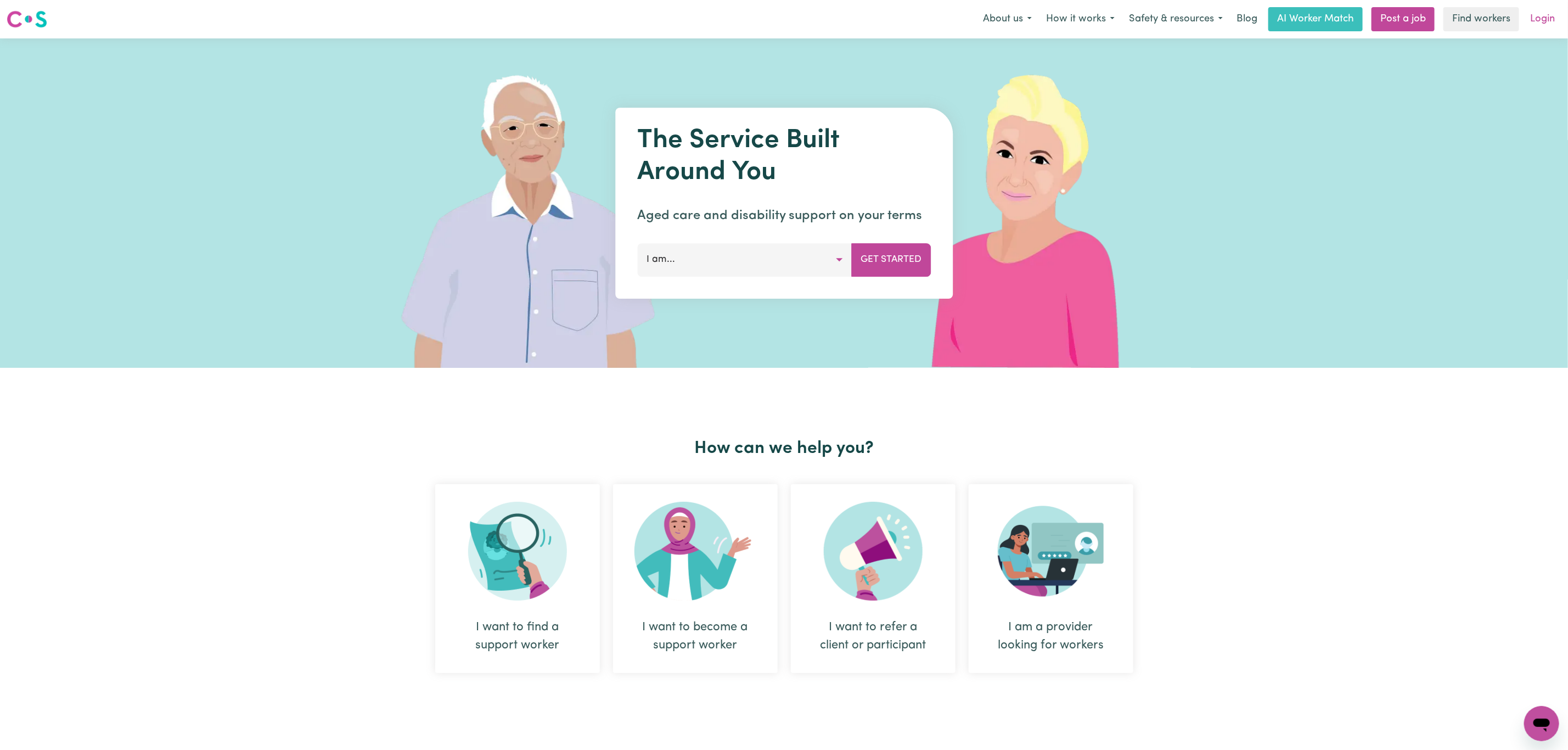
click at [1543, 11] on link "Login" at bounding box center [1542, 19] width 38 height 24
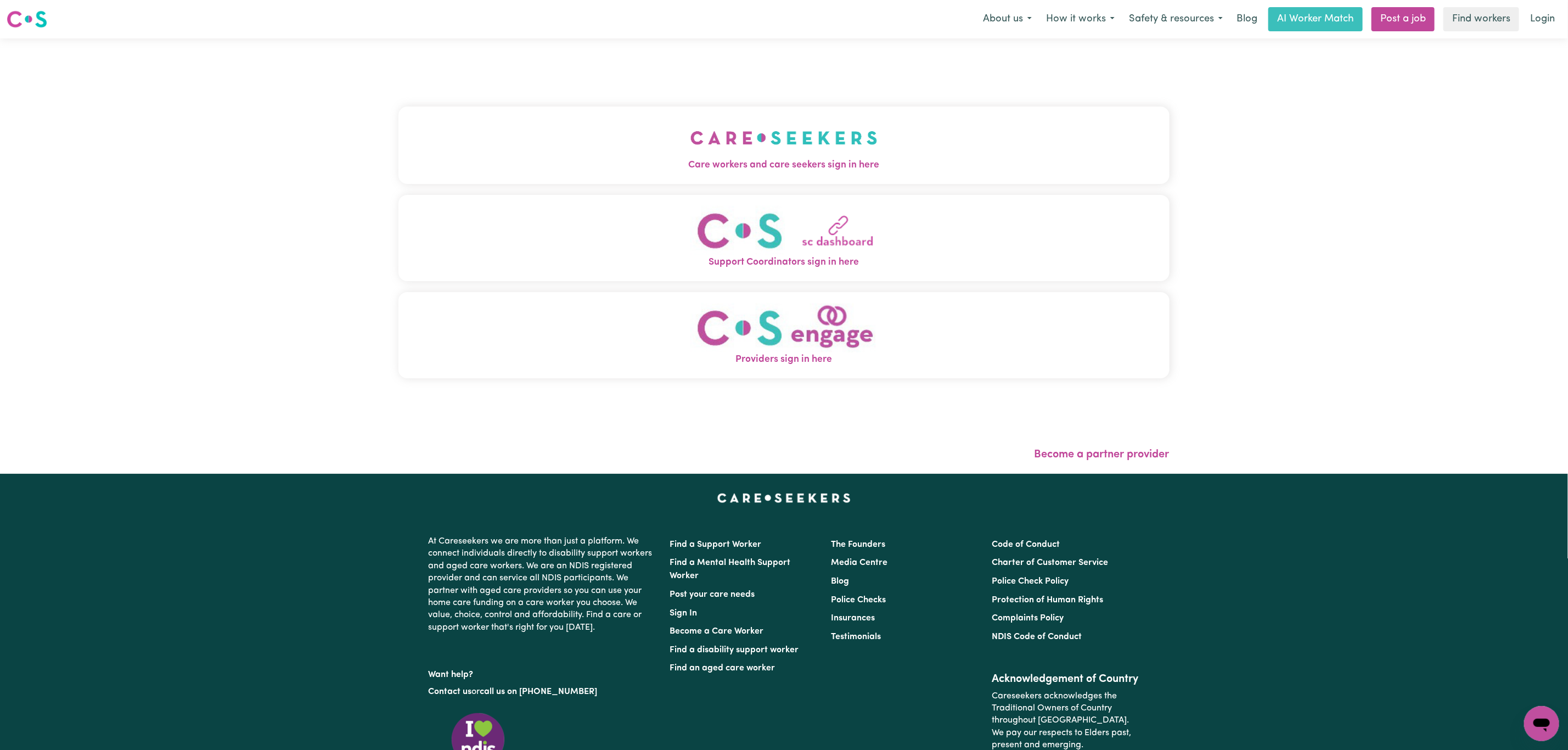
click at [585, 153] on button "Care workers and care seekers sign in here" at bounding box center [783, 145] width 771 height 77
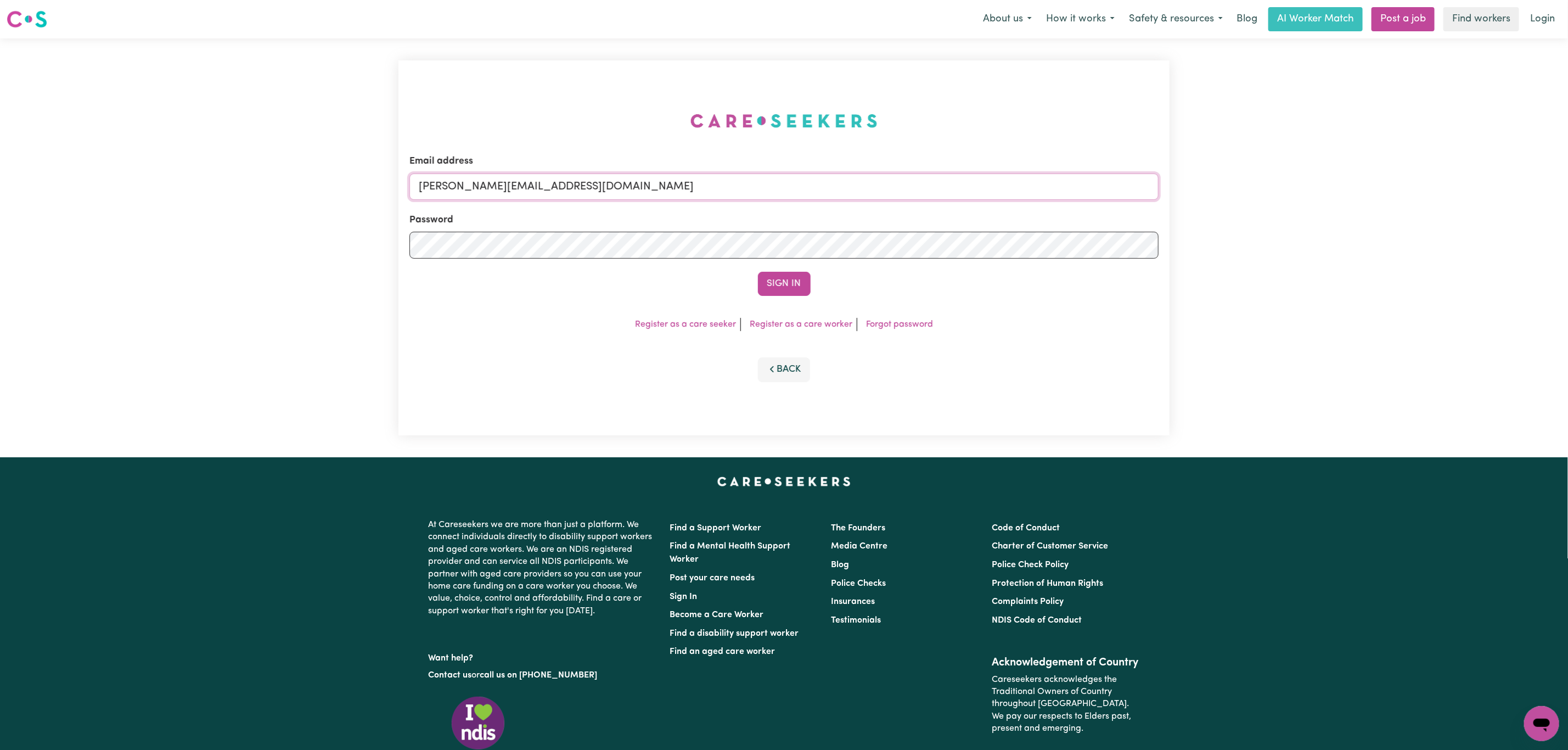
click at [489, 188] on input "[PERSON_NAME][EMAIL_ADDRESS][DOMAIN_NAME]" at bounding box center [784, 186] width 749 height 26
drag, startPoint x: 472, startPoint y: 186, endPoint x: 794, endPoint y: 190, distance: 322.0
click at [794, 190] on input "[EMAIL_ADDRESS][PERSON_NAME][DOMAIN_NAME]" at bounding box center [784, 186] width 749 height 26
click at [667, 178] on input "[EMAIL_ADDRESS][PERSON_NAME][DOMAIN_NAME]" at bounding box center [784, 186] width 749 height 26
drag, startPoint x: 478, startPoint y: 188, endPoint x: 807, endPoint y: 188, distance: 329.0
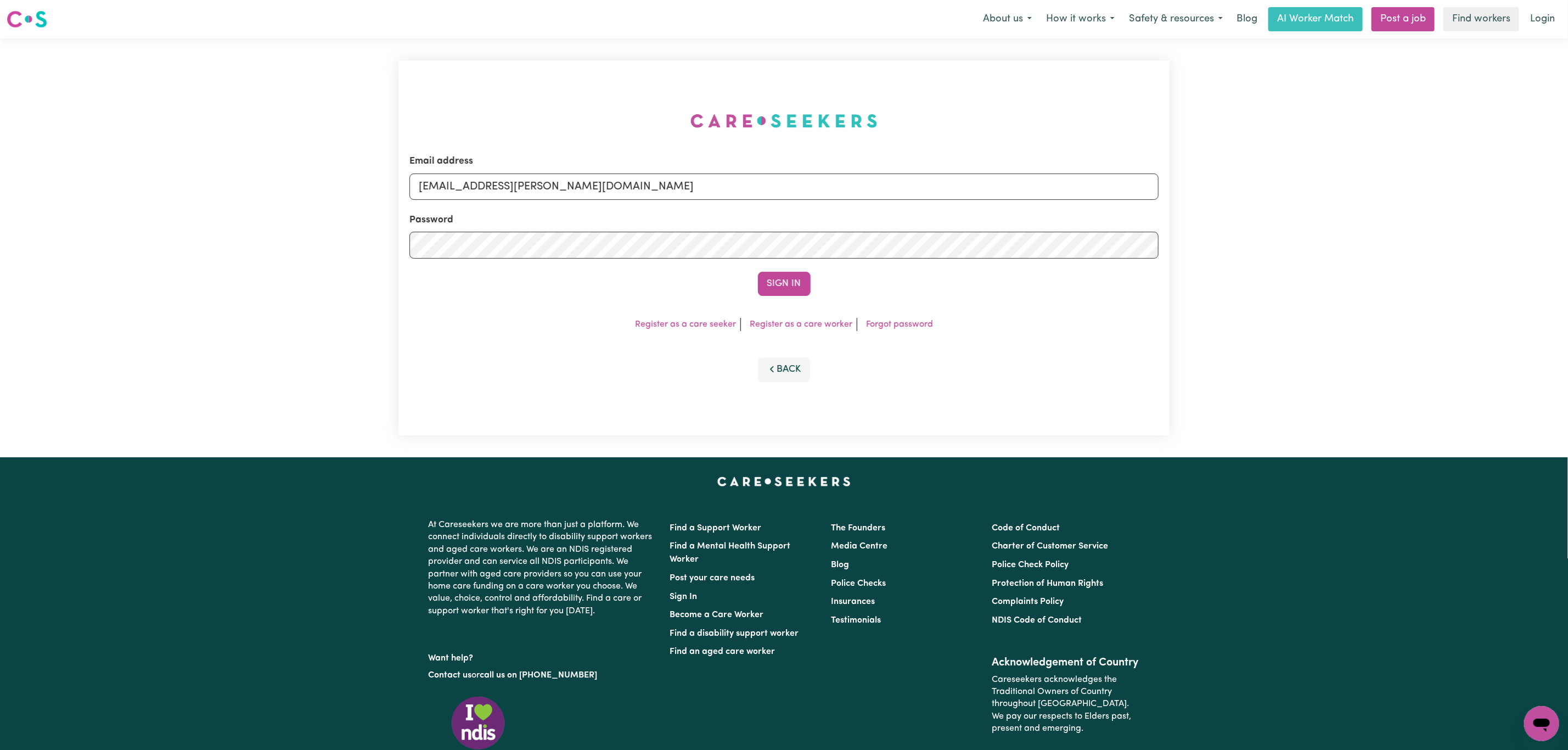
click at [807, 188] on input "[EMAIL_ADDRESS][PERSON_NAME][DOMAIN_NAME]" at bounding box center [784, 186] width 749 height 26
type input "superuser~[EMAIL_ADDRESS][DOMAIN_NAME]"
click at [758, 272] on button "Sign In" at bounding box center [784, 283] width 53 height 24
